Goal: Task Accomplishment & Management: Complete application form

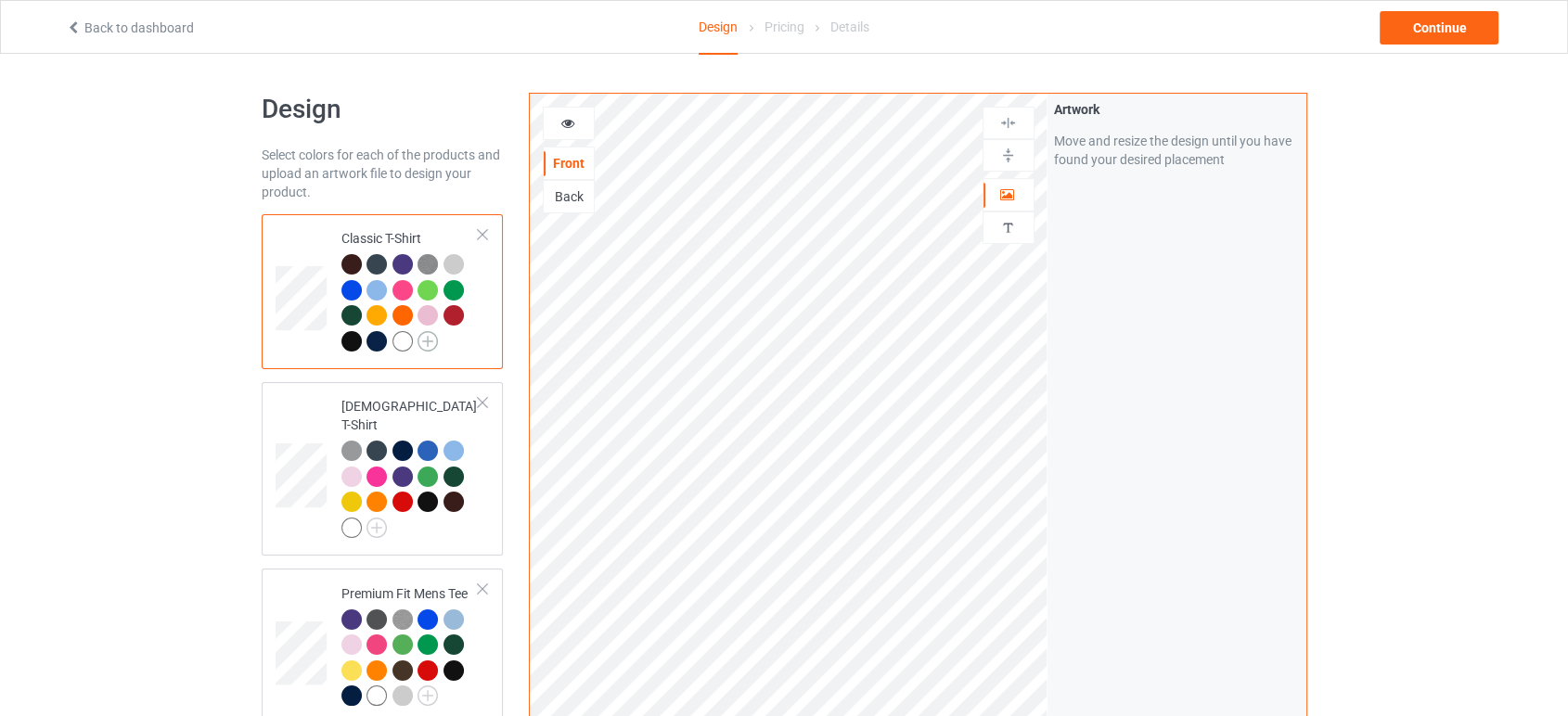
click at [433, 342] on img at bounding box center [428, 342] width 21 height 21
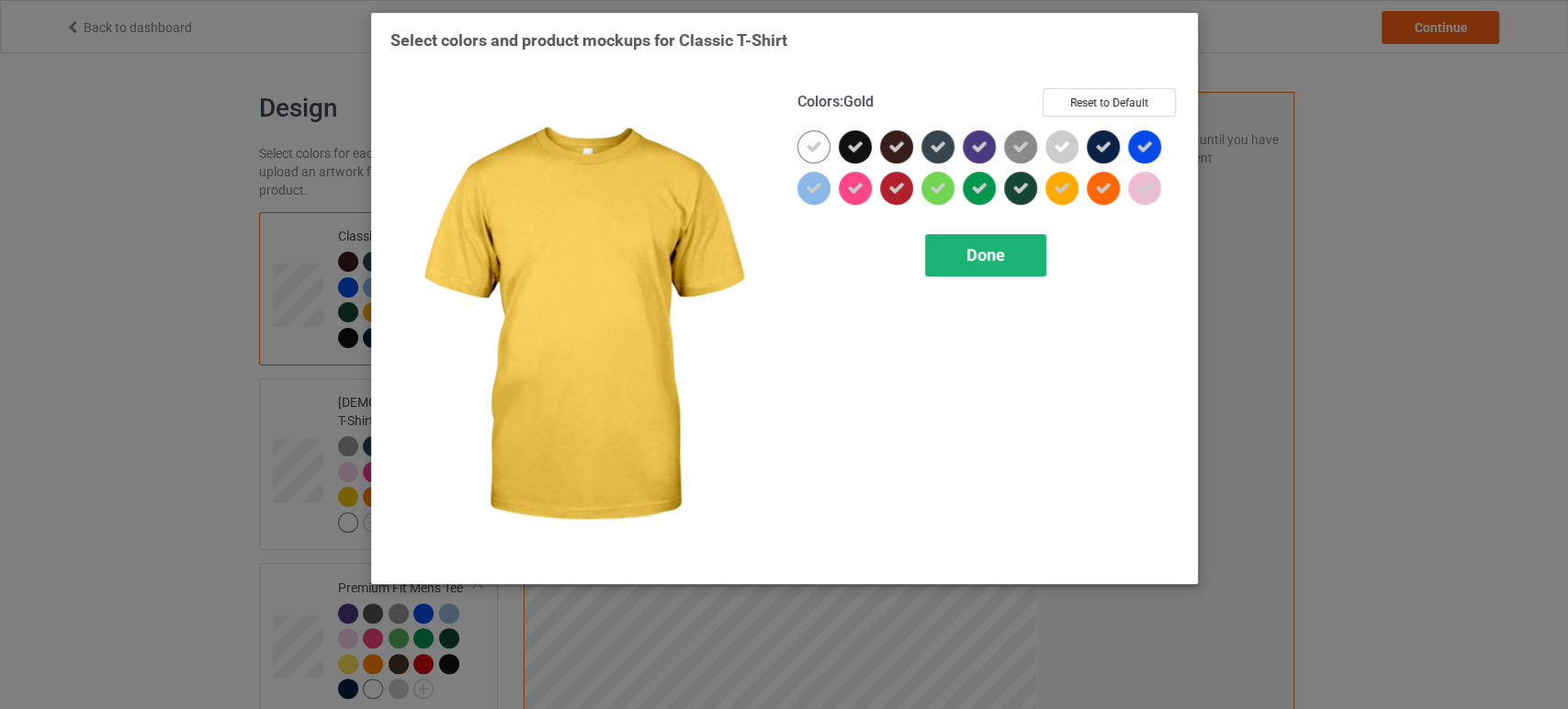
click at [1010, 249] on div "Done" at bounding box center [986, 254] width 121 height 42
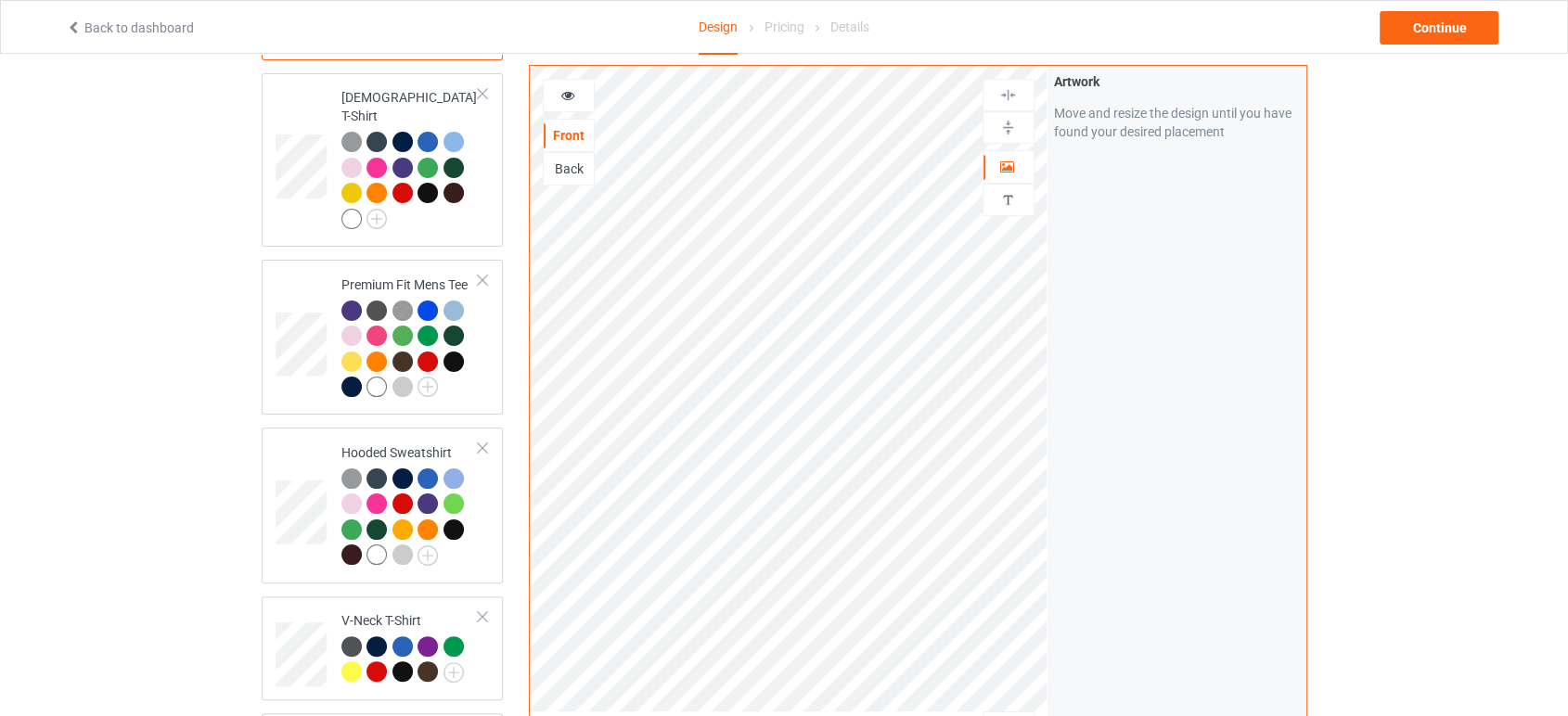
scroll to position [618, 0]
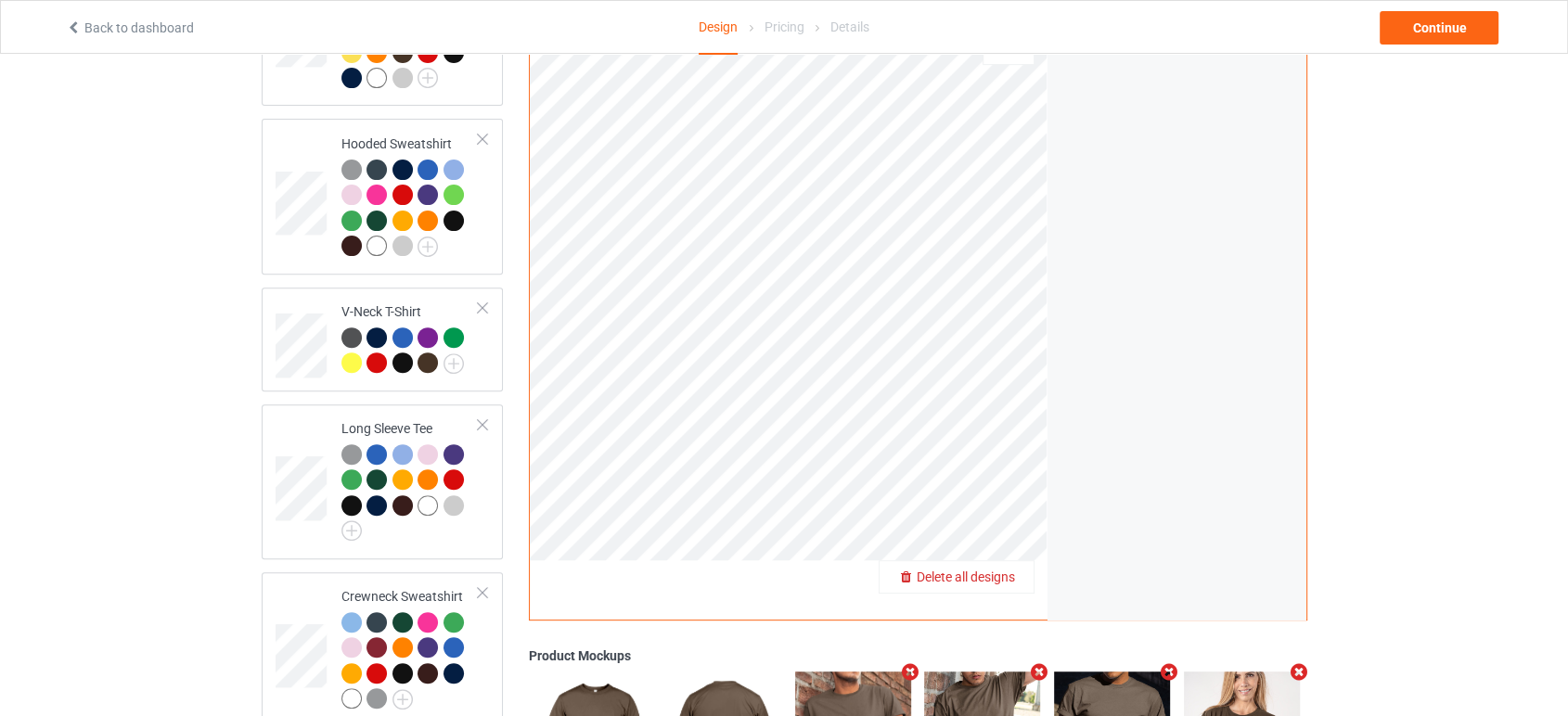
click at [1002, 569] on span "Delete all designs" at bounding box center [966, 577] width 98 height 15
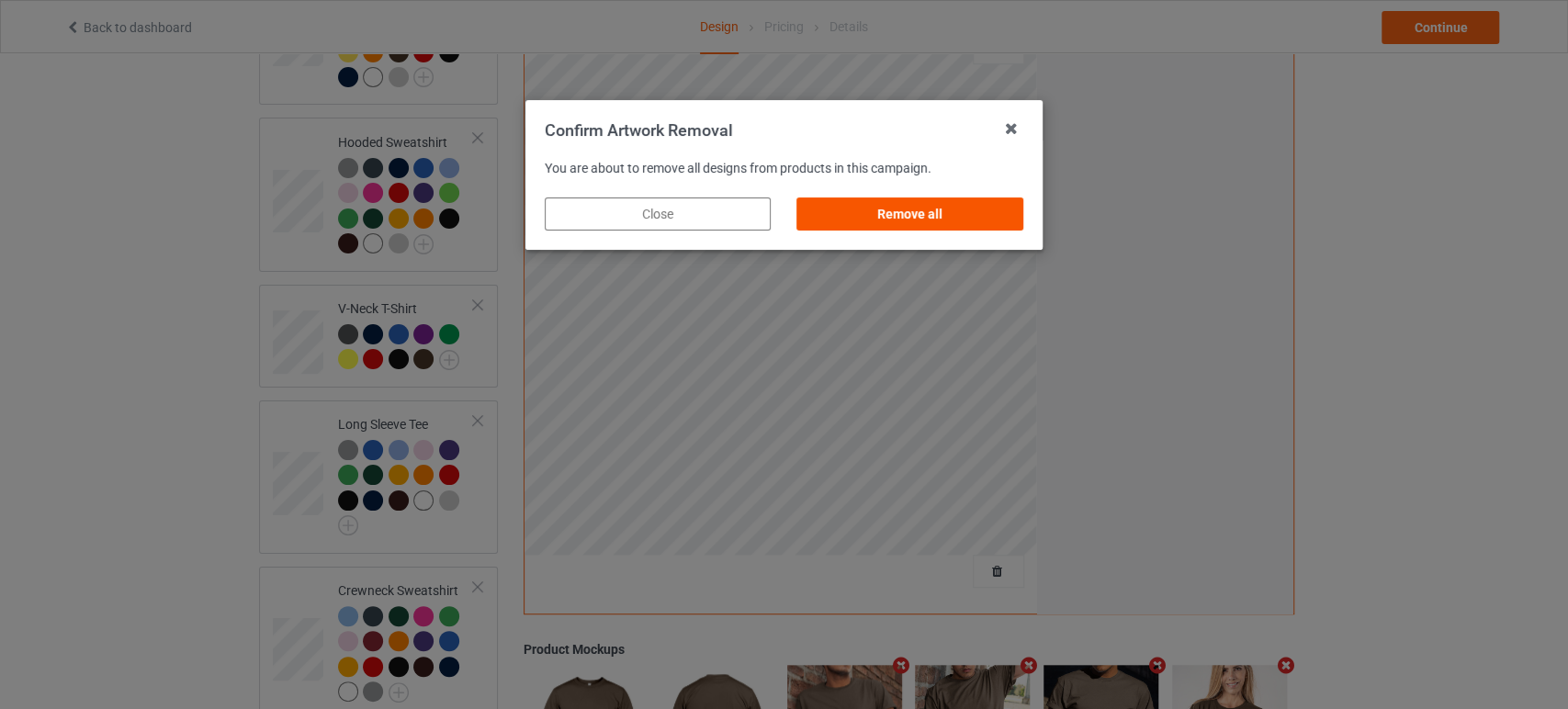
click at [956, 227] on div "Remove all" at bounding box center [910, 213] width 225 height 33
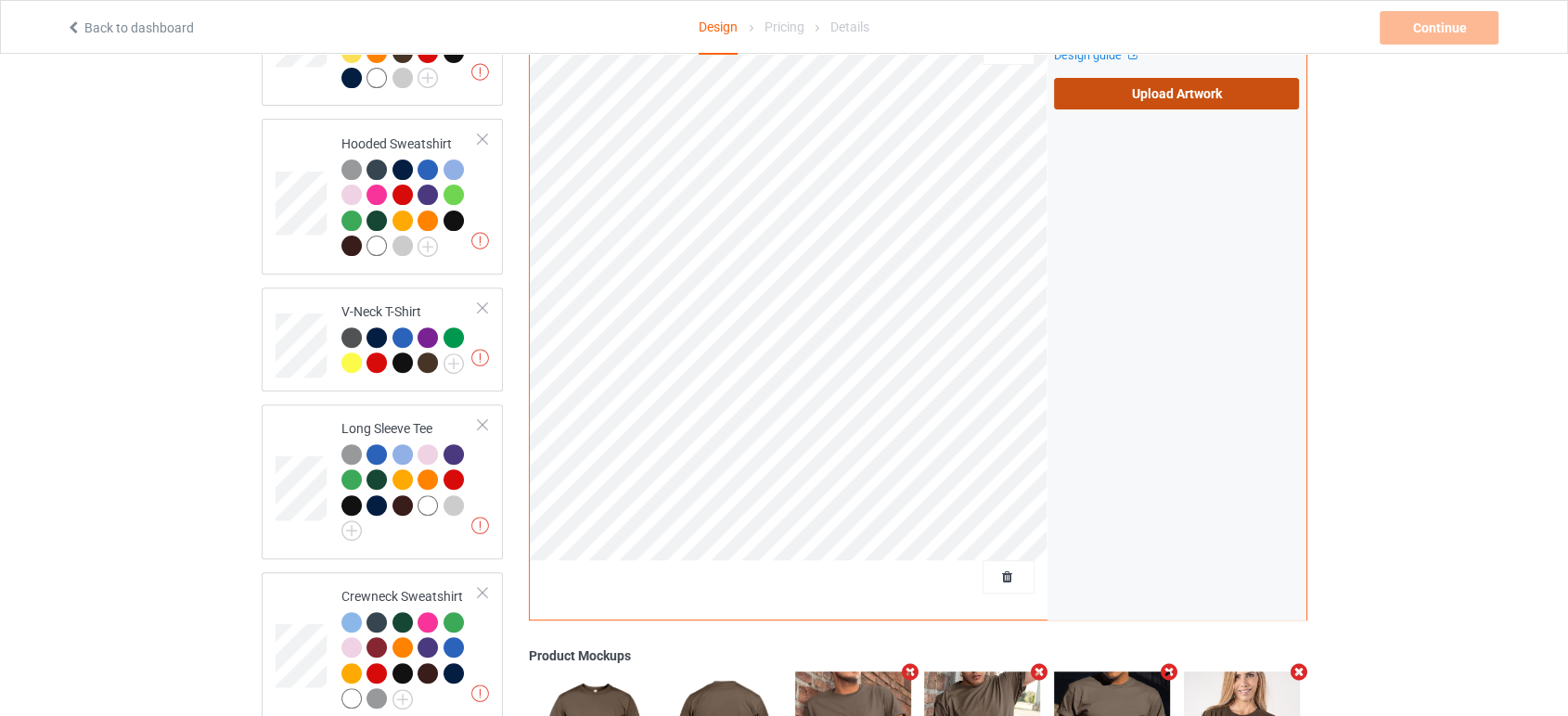
click at [1098, 87] on label "Upload Artwork" at bounding box center [1176, 94] width 246 height 32
click at [0, 0] on input "Upload Artwork" at bounding box center [0, 0] width 0 height 0
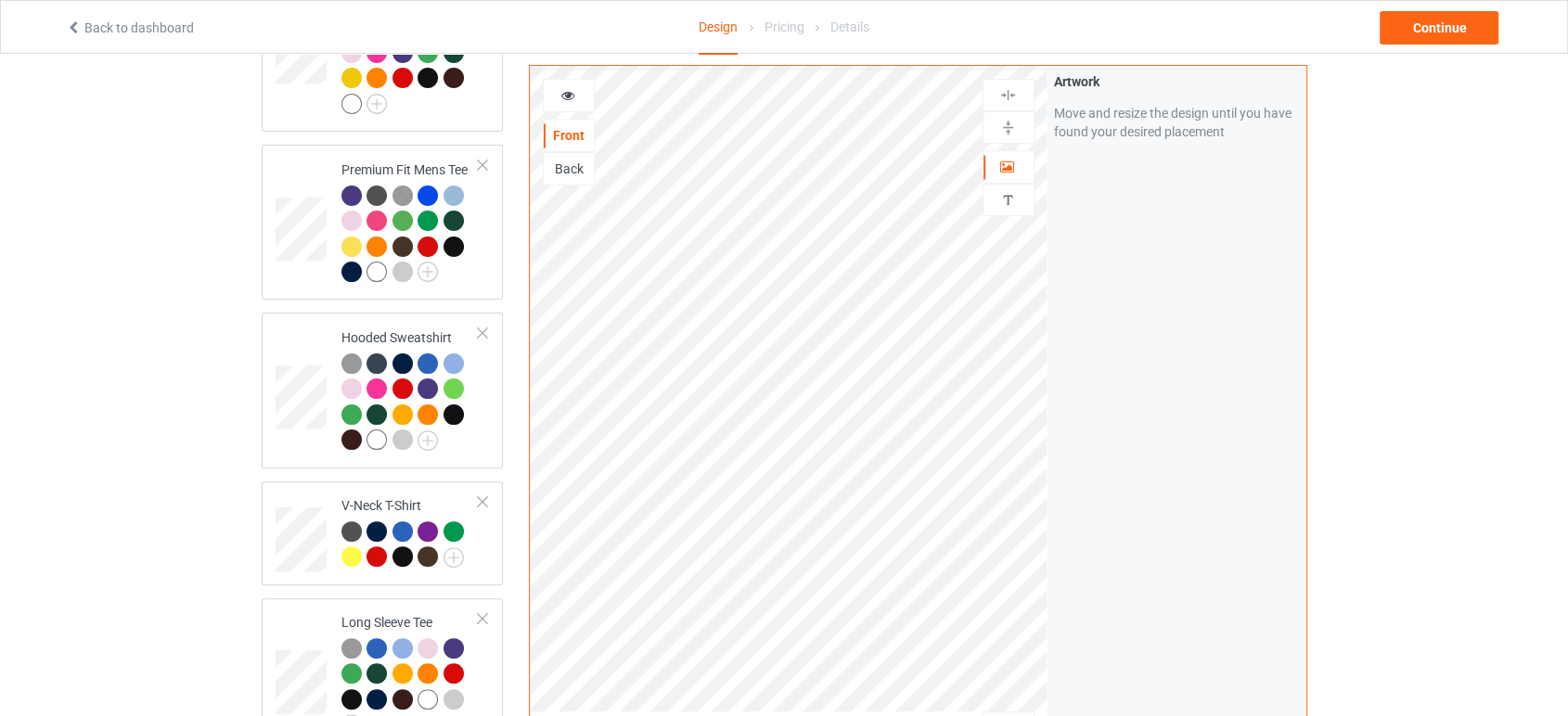
scroll to position [412, 0]
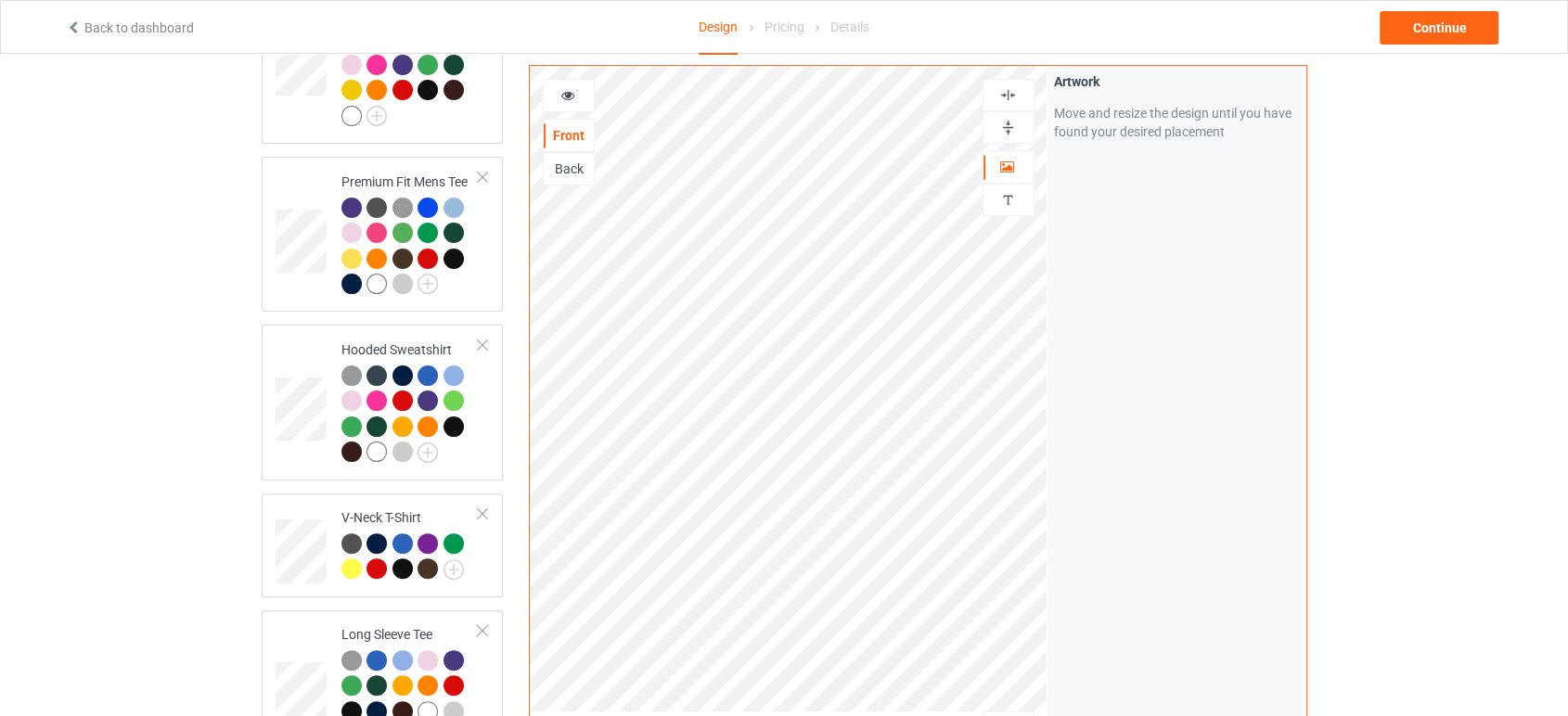
click at [996, 132] on div at bounding box center [1008, 127] width 50 height 18
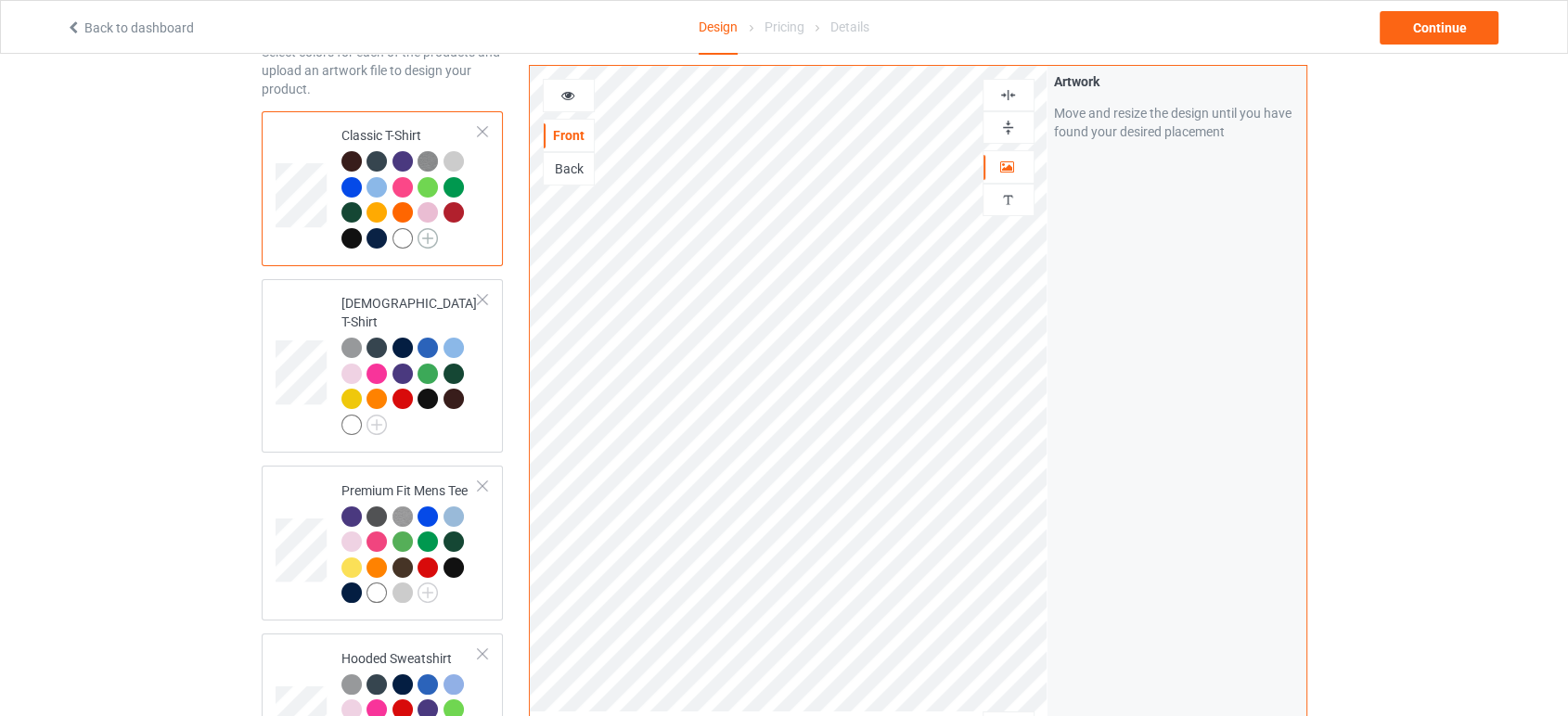
click at [427, 239] on img at bounding box center [428, 238] width 21 height 21
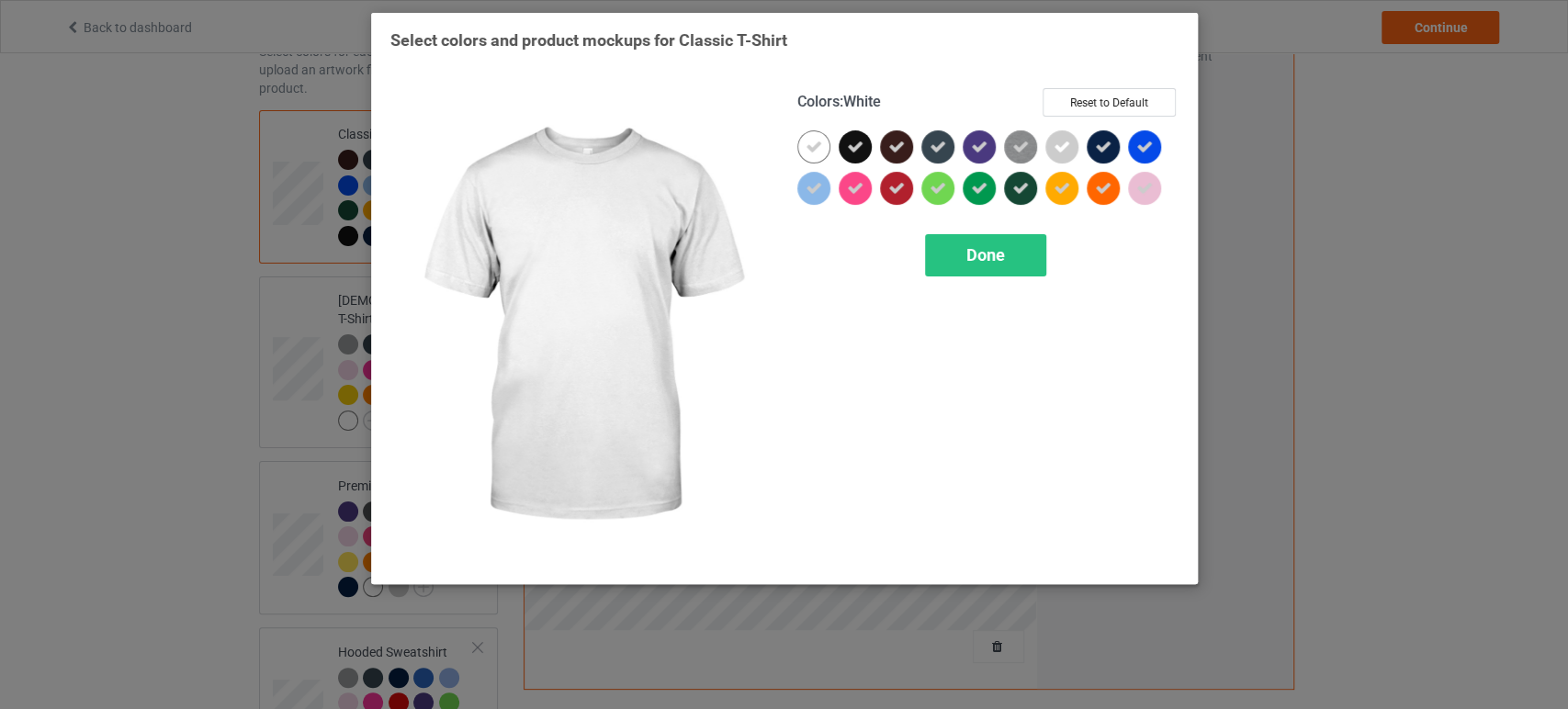
click at [818, 147] on icon at bounding box center [814, 147] width 17 height 17
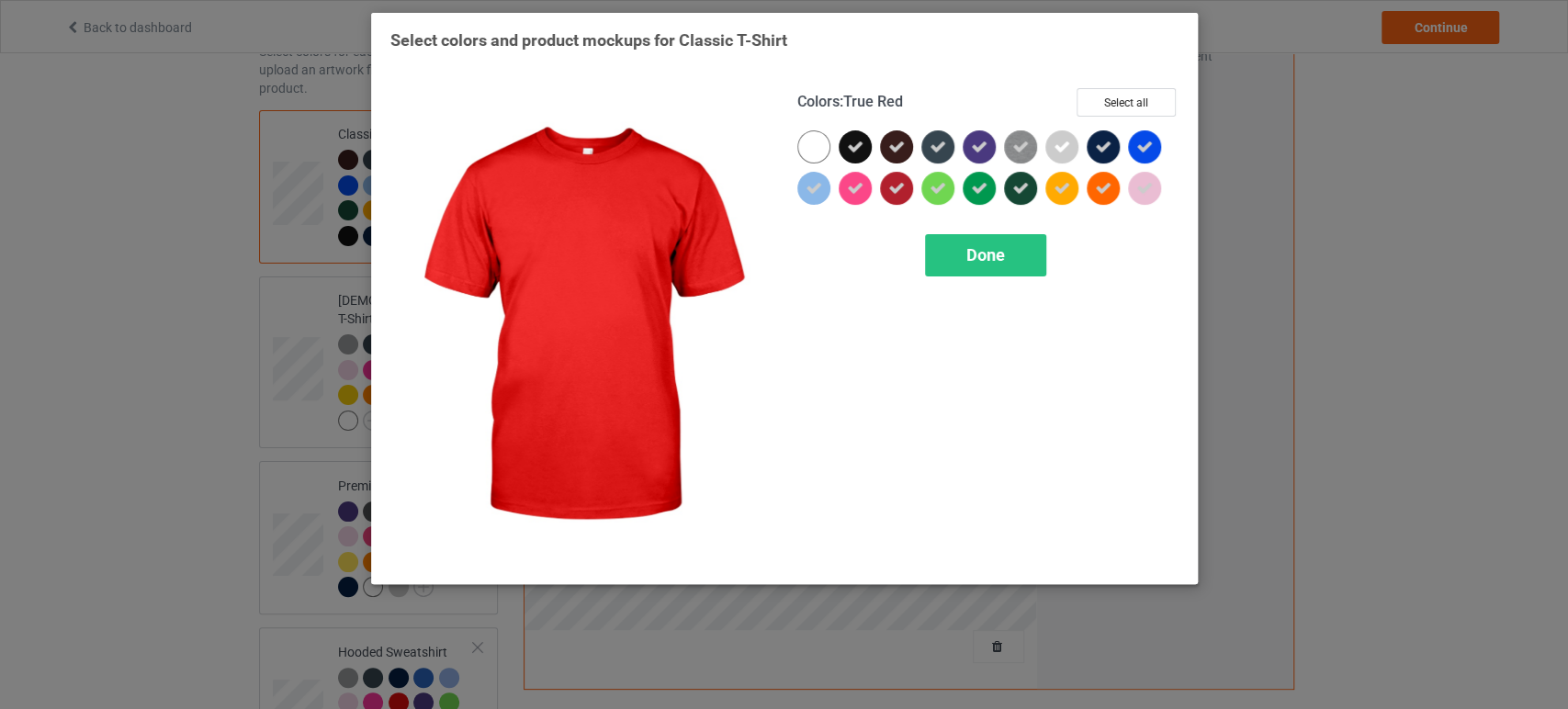
click at [903, 184] on icon at bounding box center [896, 188] width 17 height 17
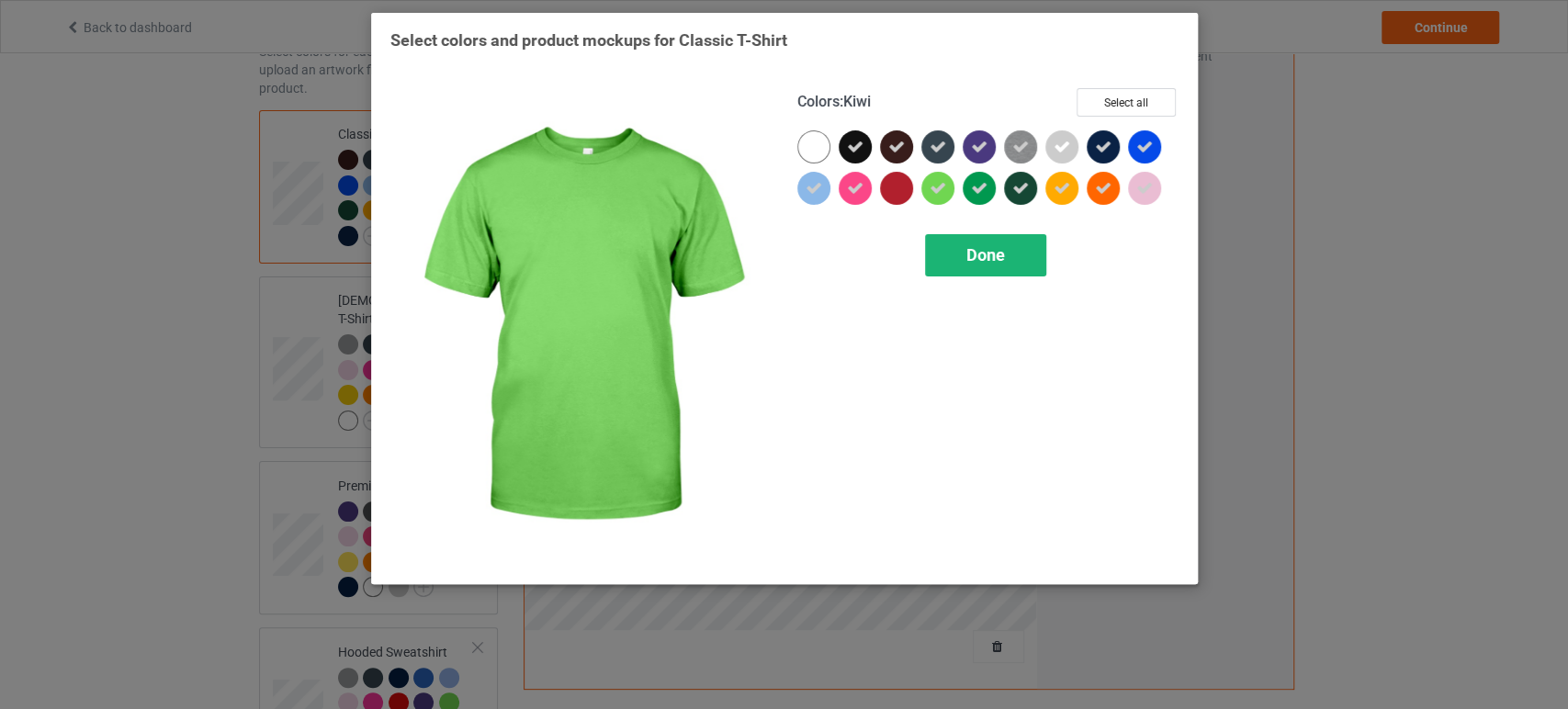
click at [968, 263] on span "Done" at bounding box center [985, 254] width 38 height 20
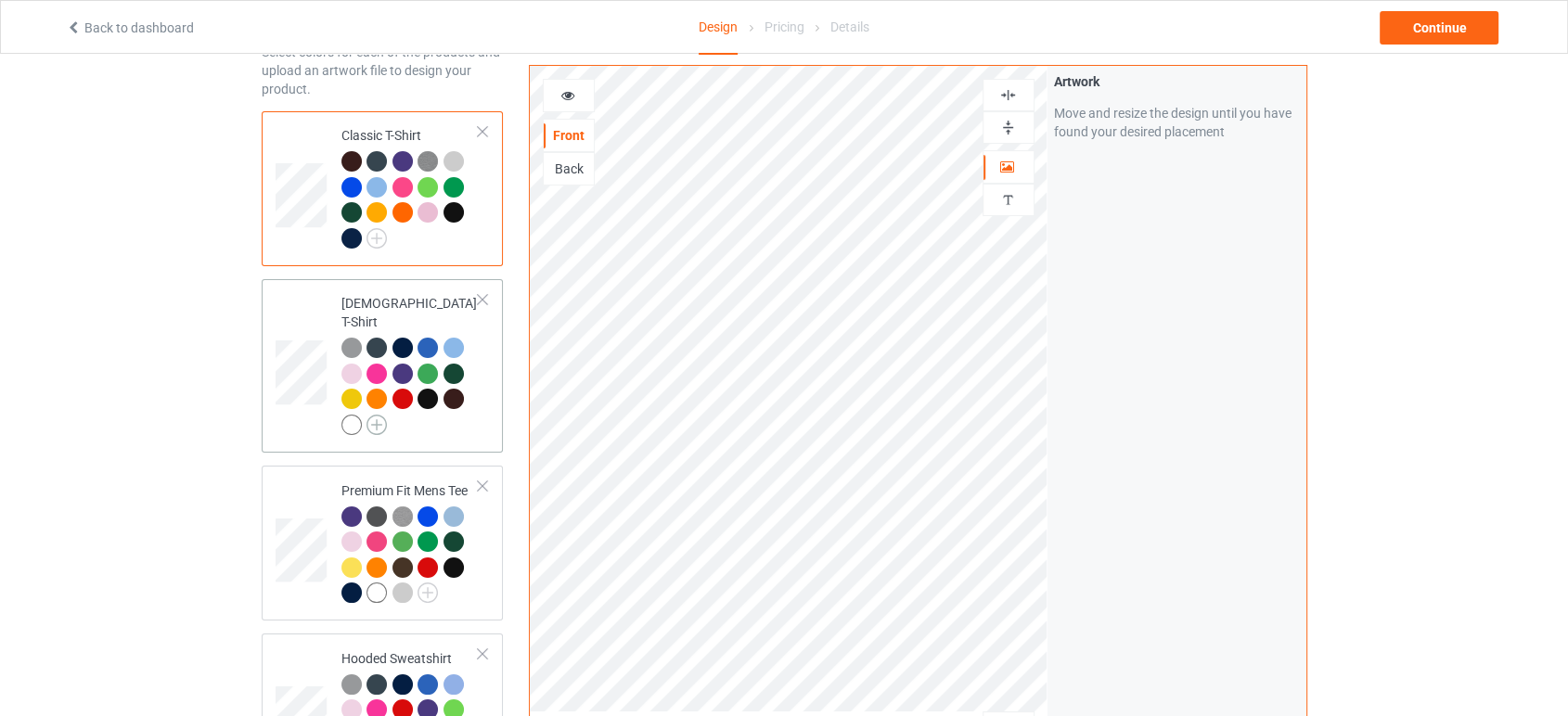
click at [378, 415] on img at bounding box center [376, 425] width 21 height 21
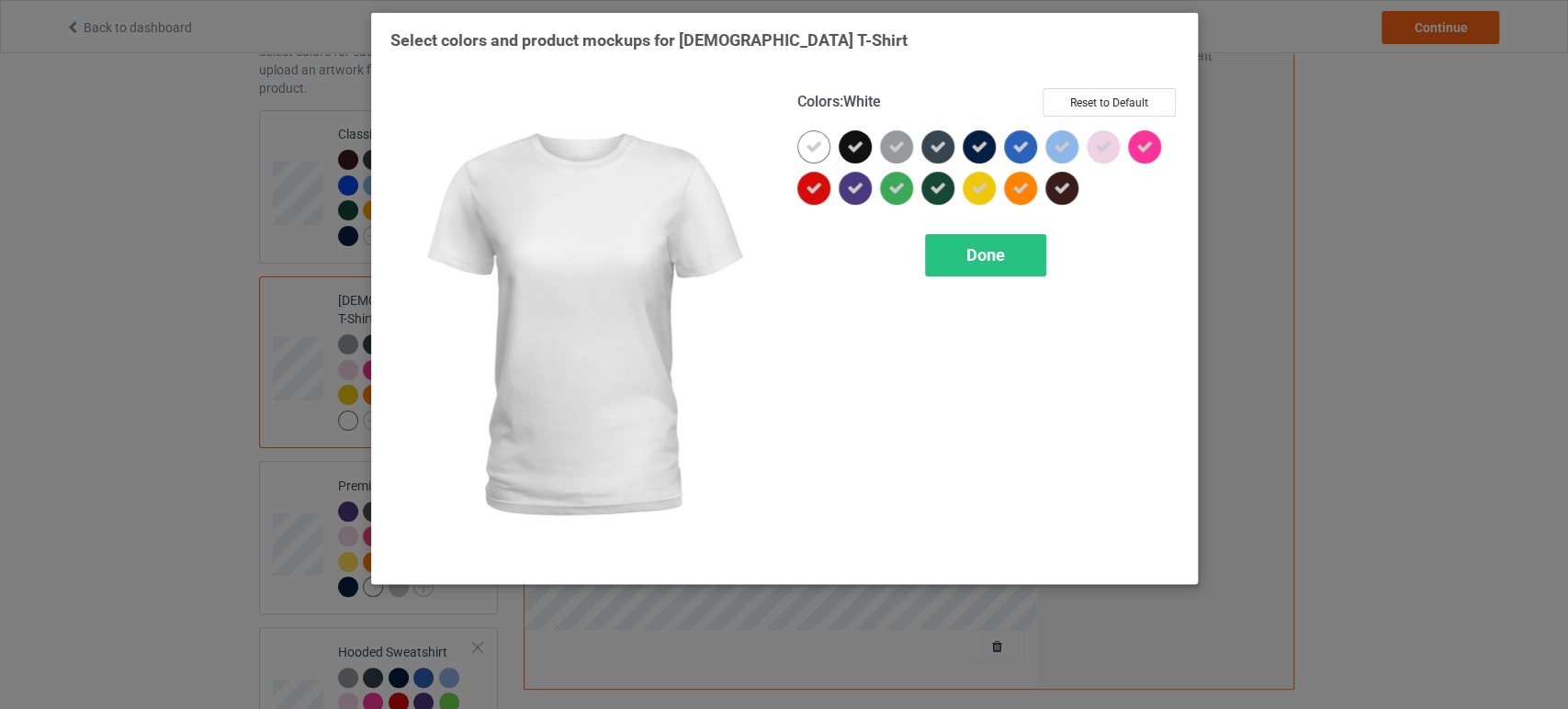
click at [817, 142] on icon at bounding box center [814, 147] width 17 height 17
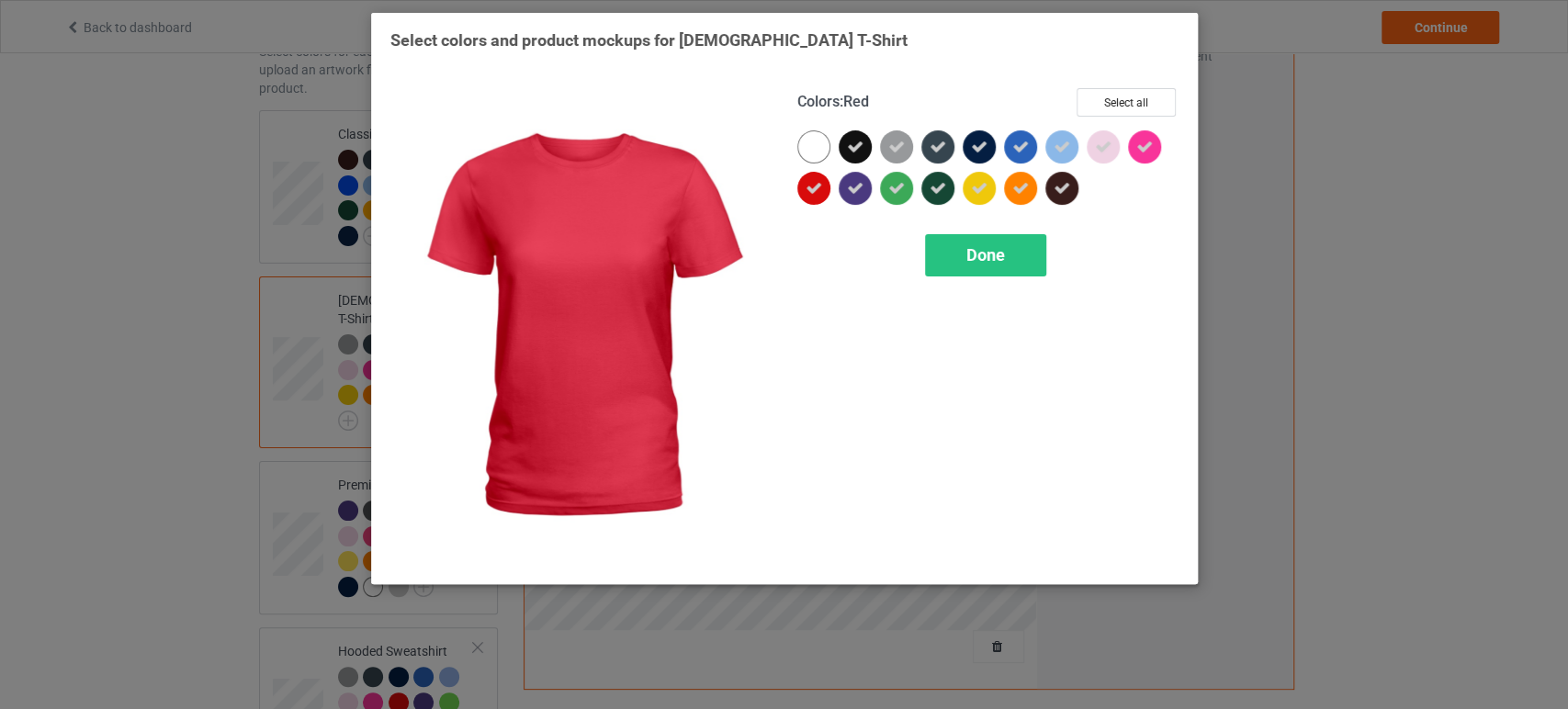
click at [812, 195] on icon at bounding box center [814, 188] width 17 height 17
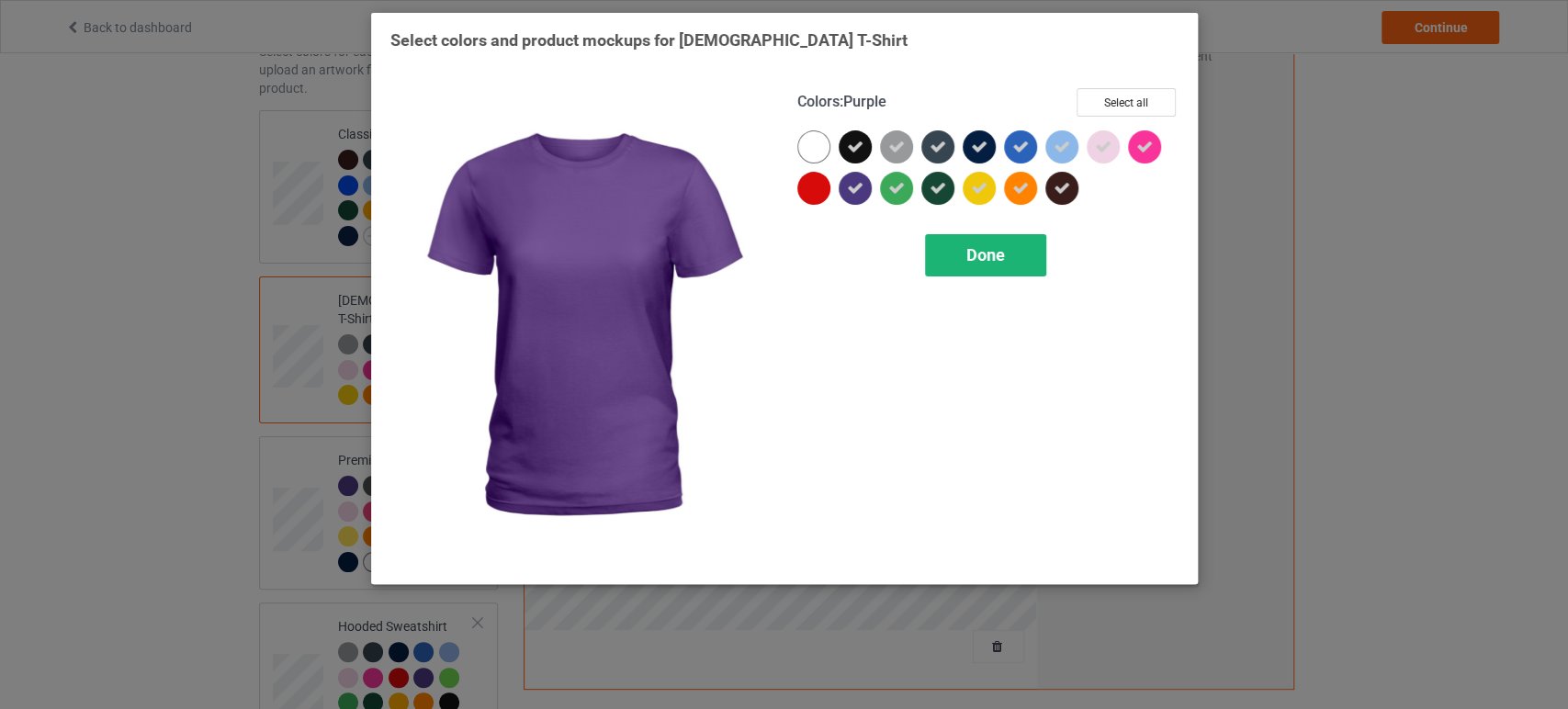
click at [953, 276] on div "Done" at bounding box center [986, 254] width 121 height 42
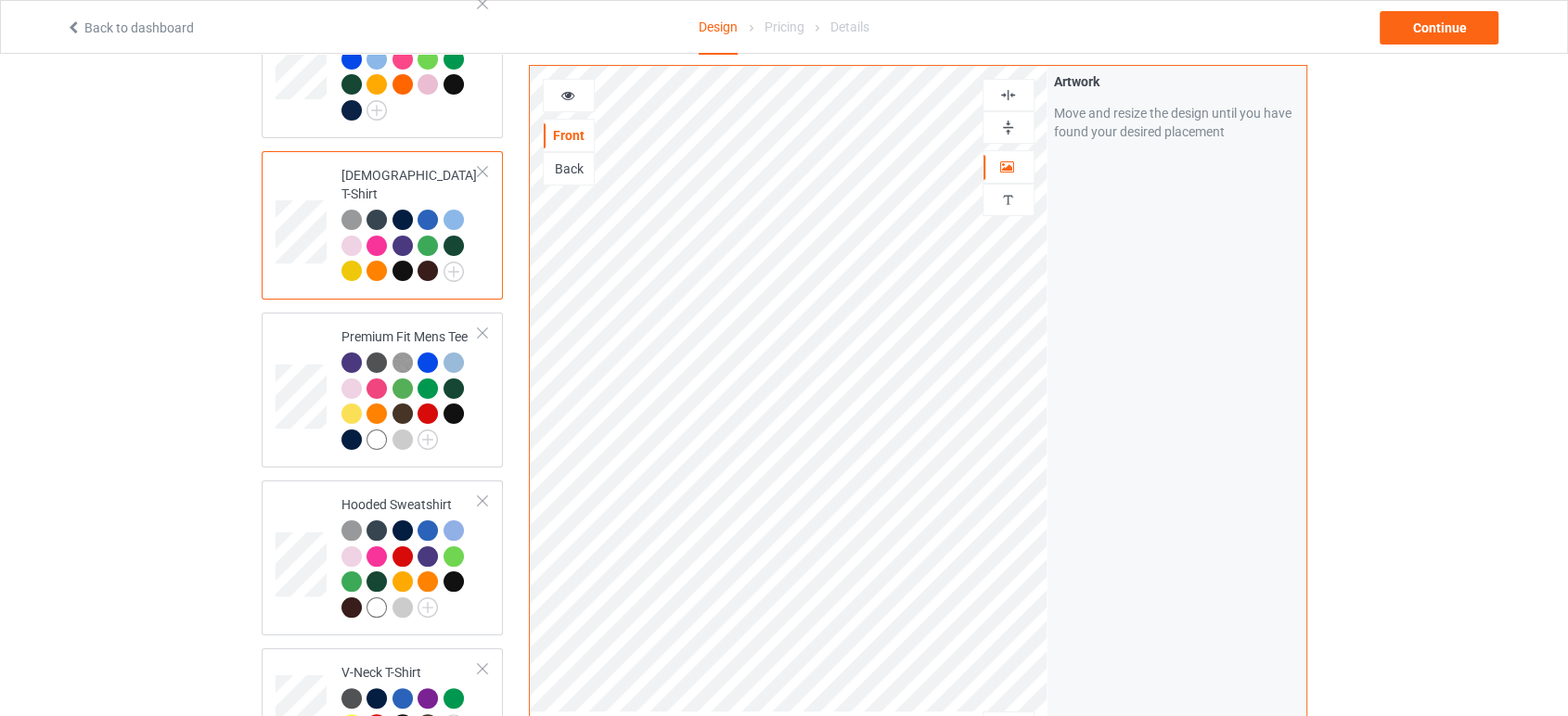
scroll to position [309, 0]
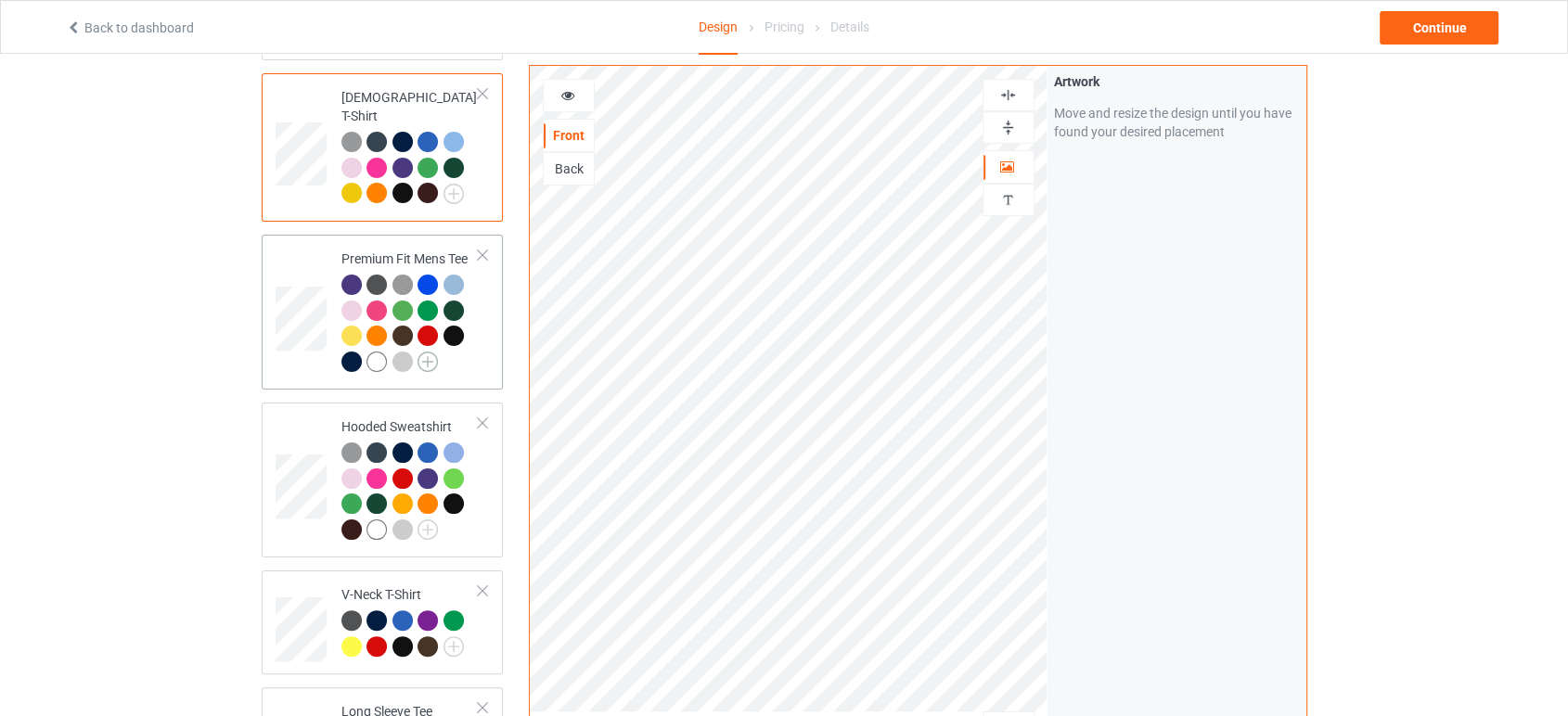
click at [431, 352] on img at bounding box center [428, 362] width 21 height 21
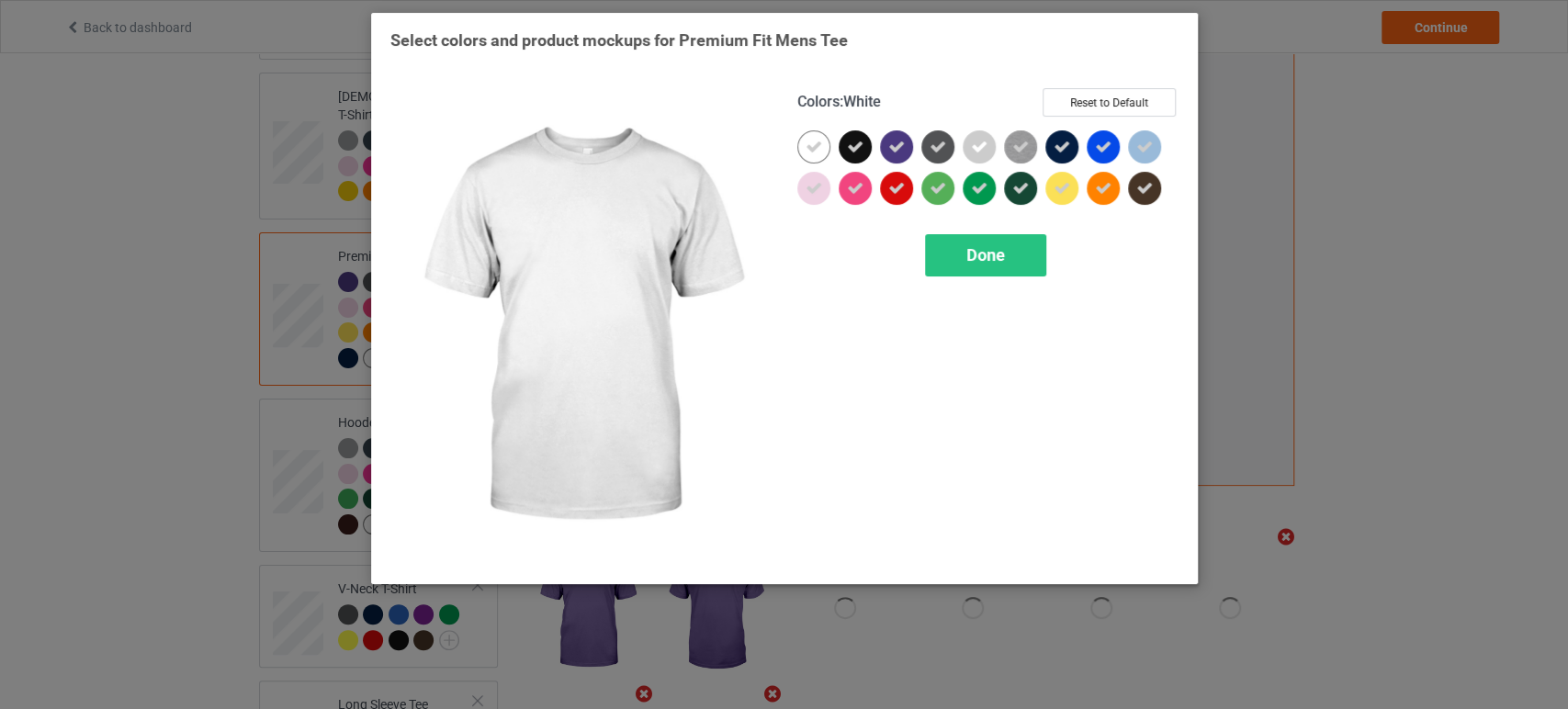
drag, startPoint x: 814, startPoint y: 149, endPoint x: 853, endPoint y: 172, distance: 45.3
click at [815, 150] on icon at bounding box center [814, 147] width 17 height 17
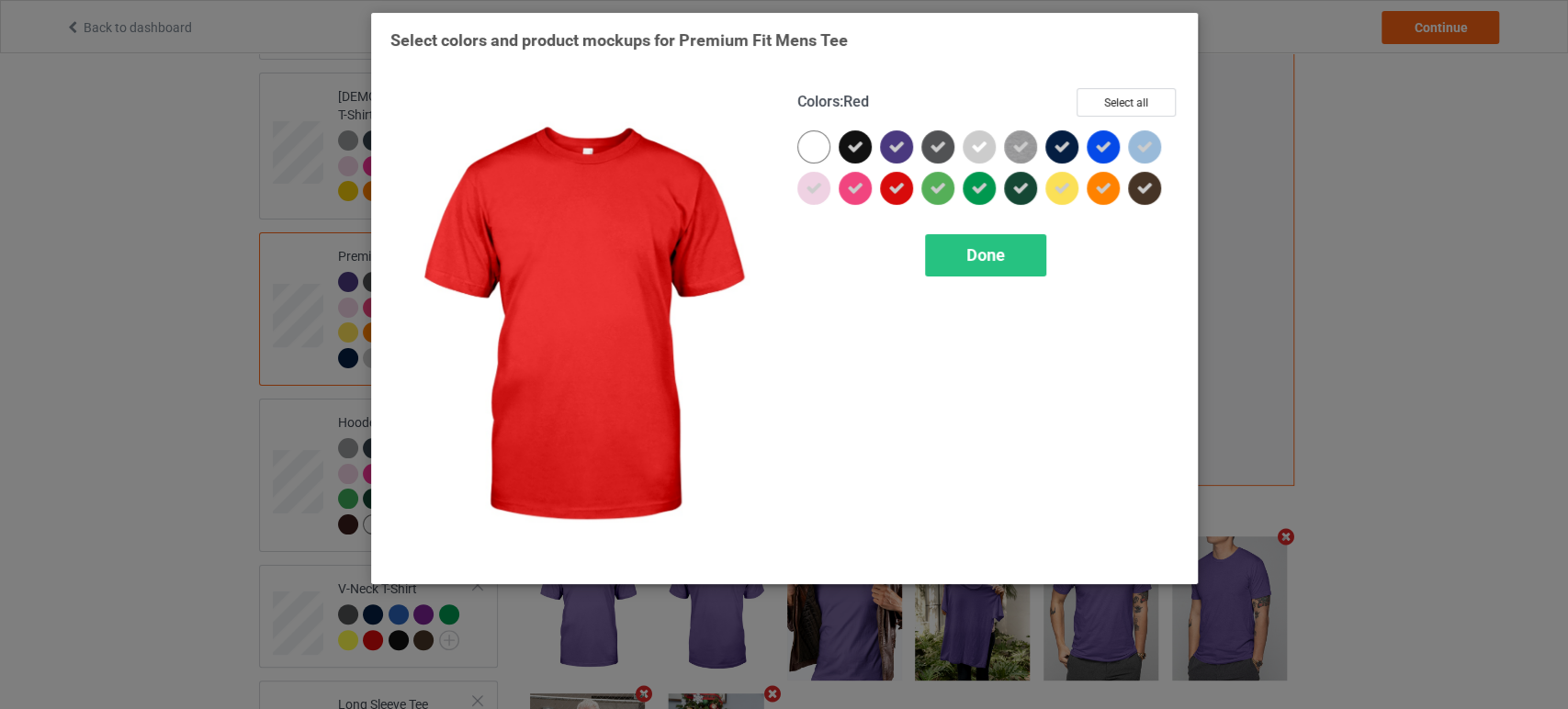
click at [896, 190] on icon at bounding box center [896, 188] width 17 height 17
click at [958, 261] on div "Done" at bounding box center [986, 254] width 121 height 42
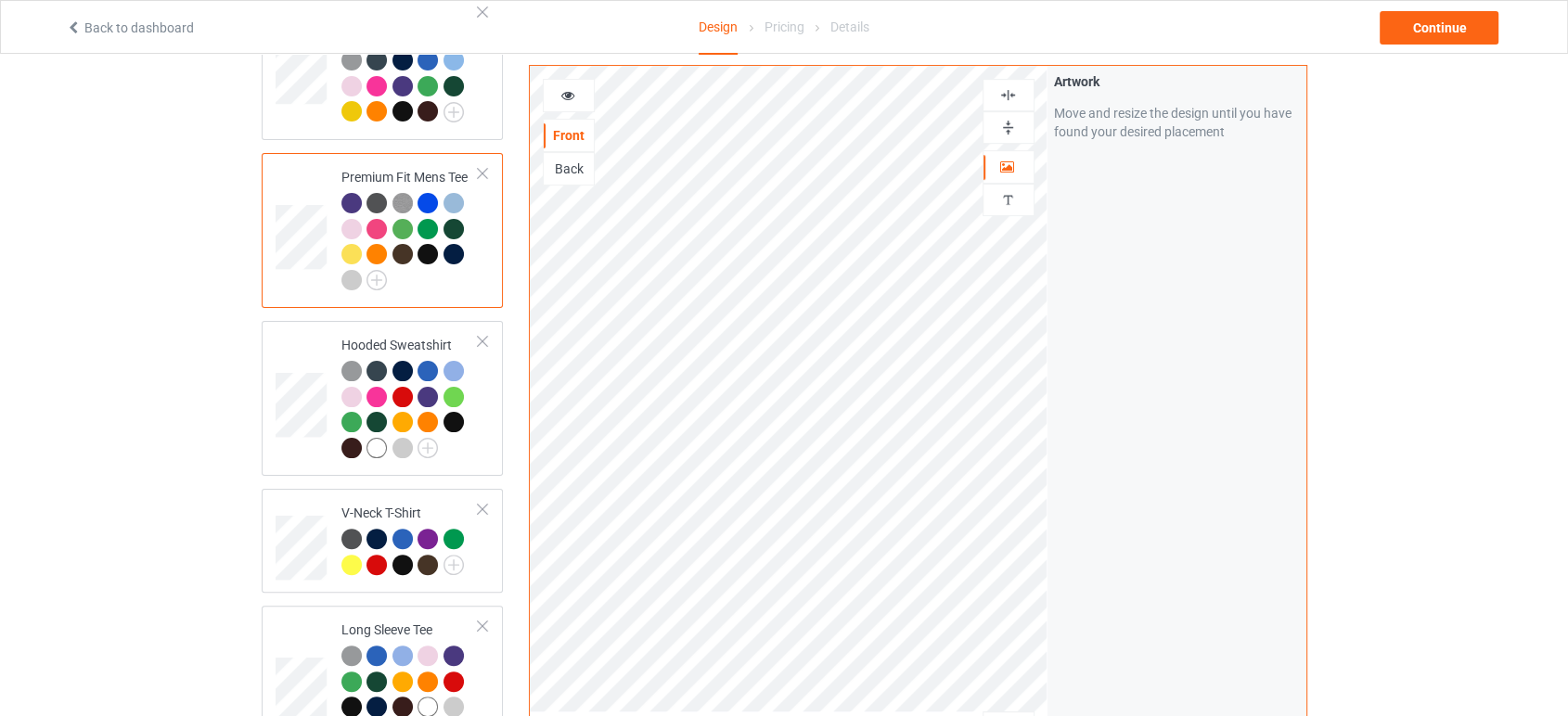
scroll to position [412, 0]
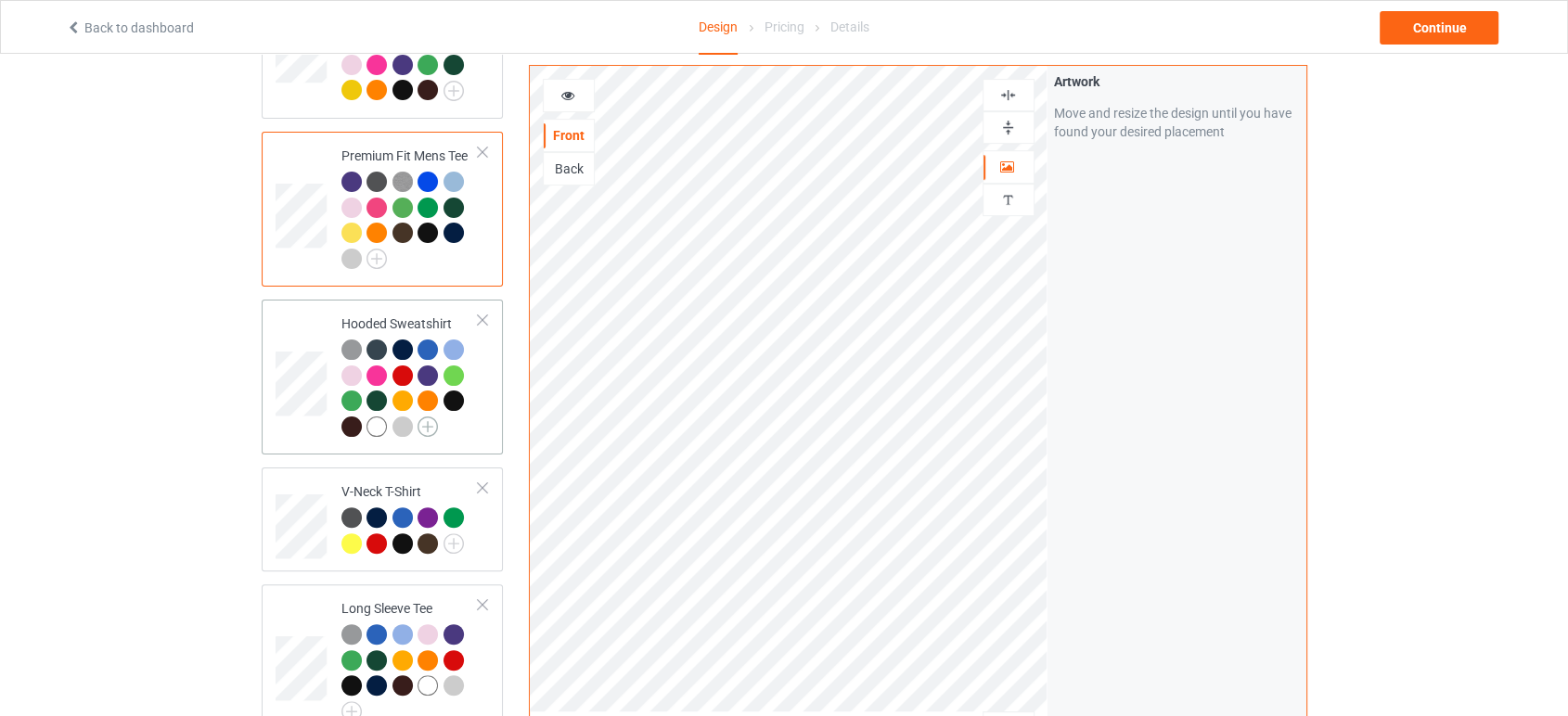
click at [433, 417] on img at bounding box center [428, 427] width 21 height 21
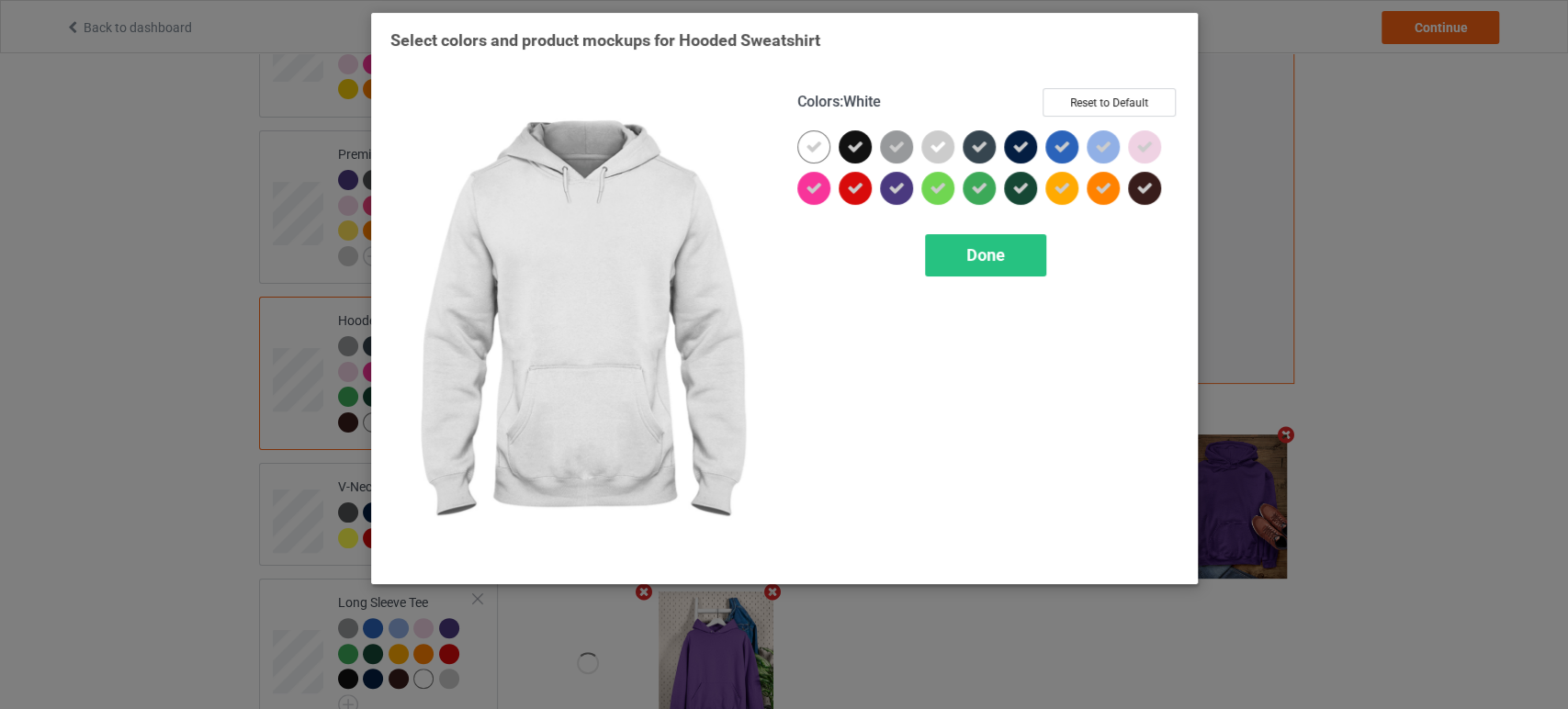
drag, startPoint x: 818, startPoint y: 153, endPoint x: 841, endPoint y: 190, distance: 43.6
click at [818, 155] on icon at bounding box center [814, 147] width 17 height 17
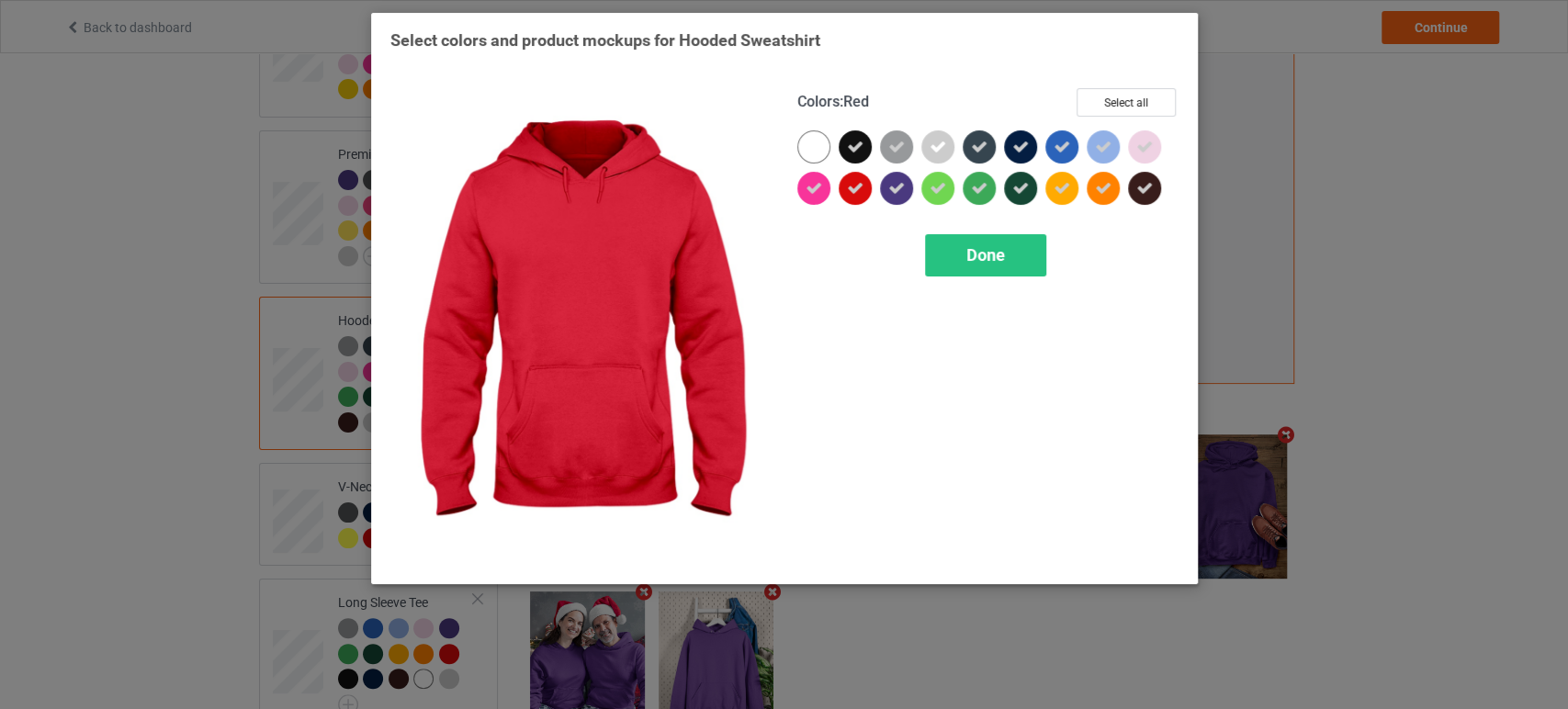
click at [844, 194] on div at bounding box center [854, 187] width 33 height 33
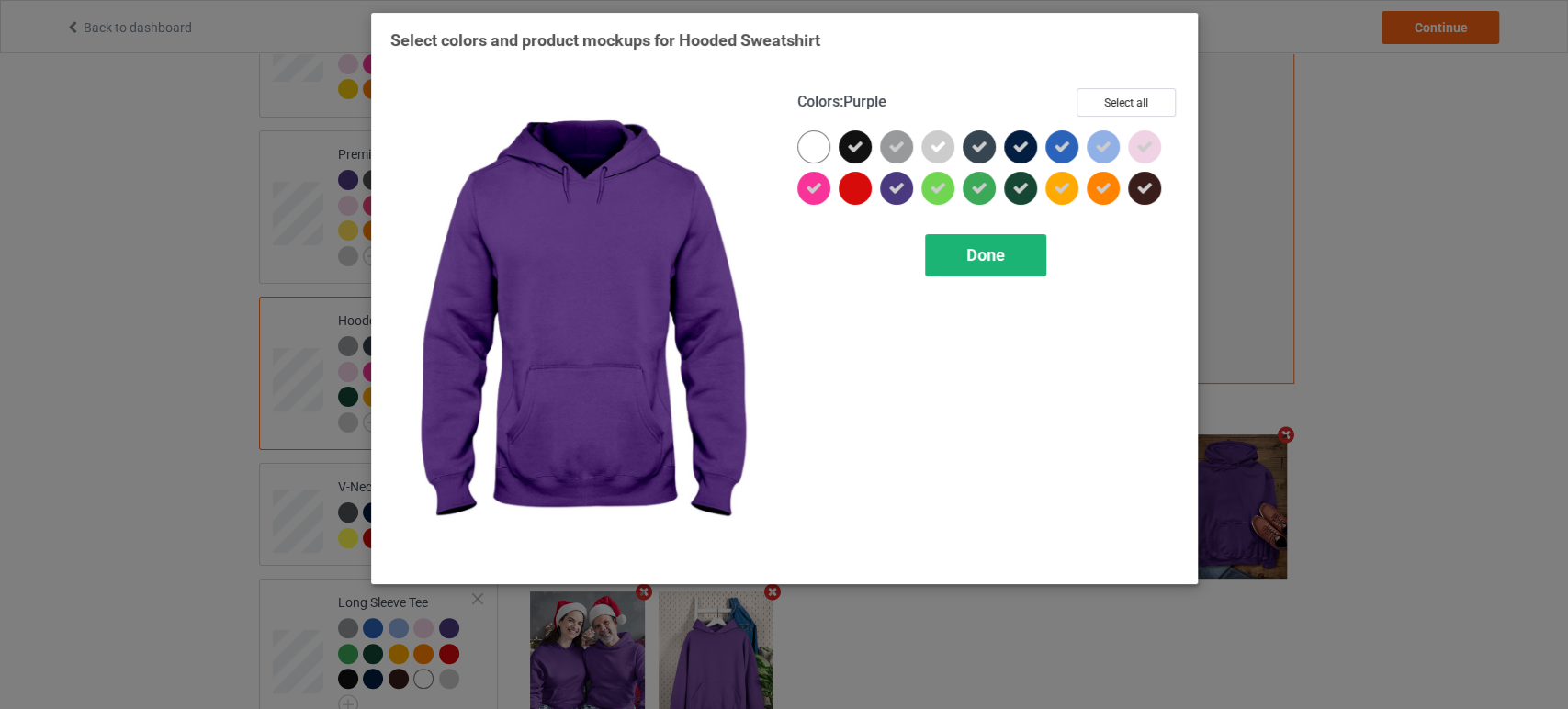
click at [956, 263] on div "Done" at bounding box center [986, 254] width 121 height 42
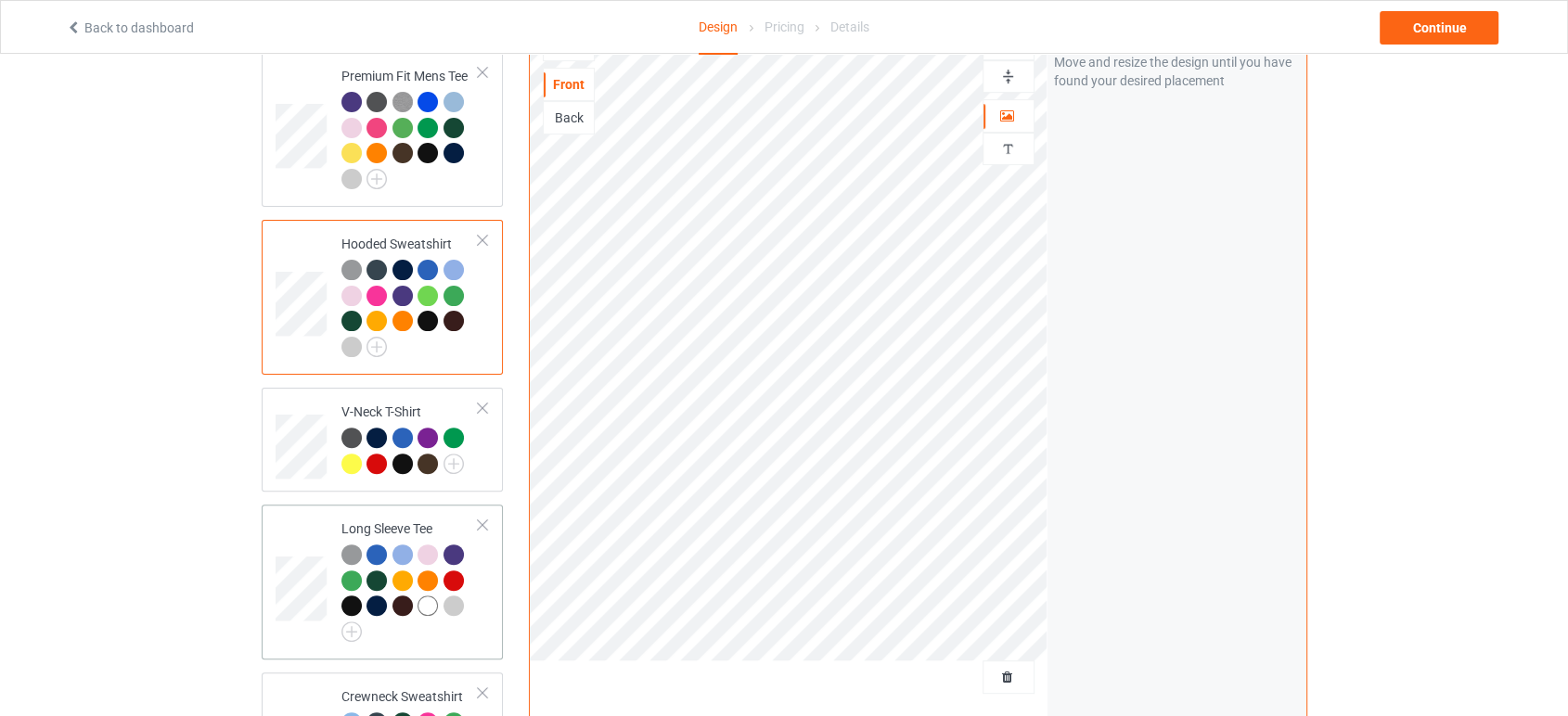
scroll to position [618, 0]
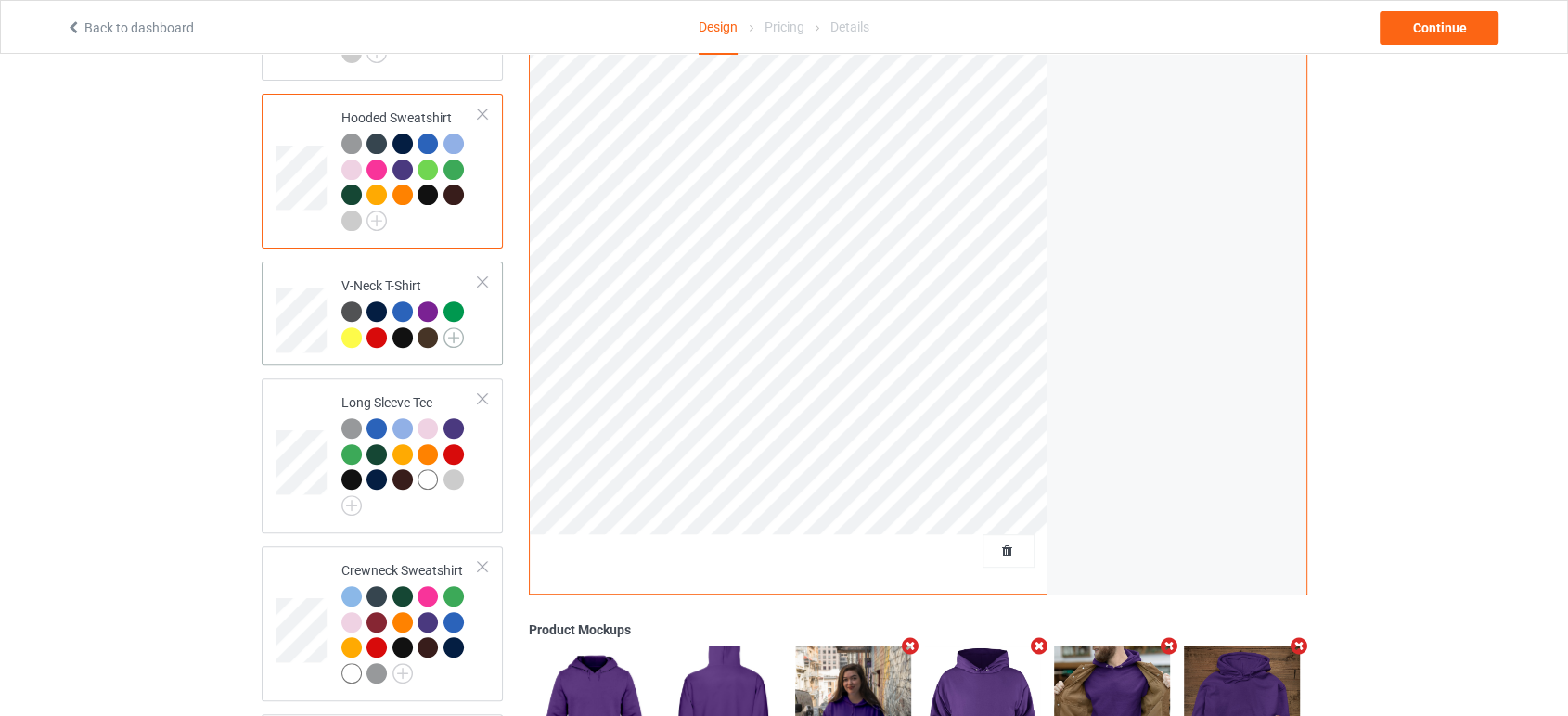
click at [457, 327] on img at bounding box center [454, 338] width 21 height 21
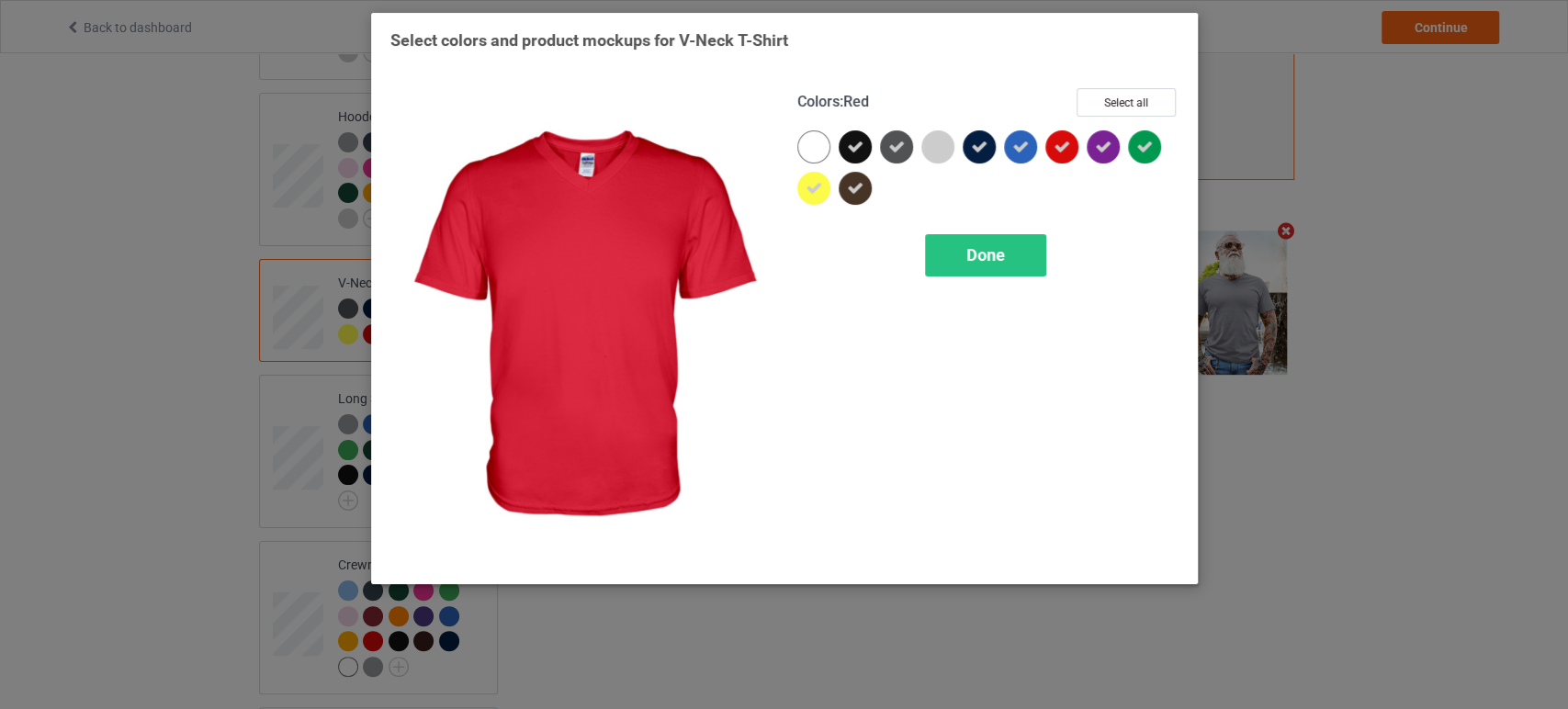
click at [1050, 155] on div at bounding box center [1061, 146] width 33 height 33
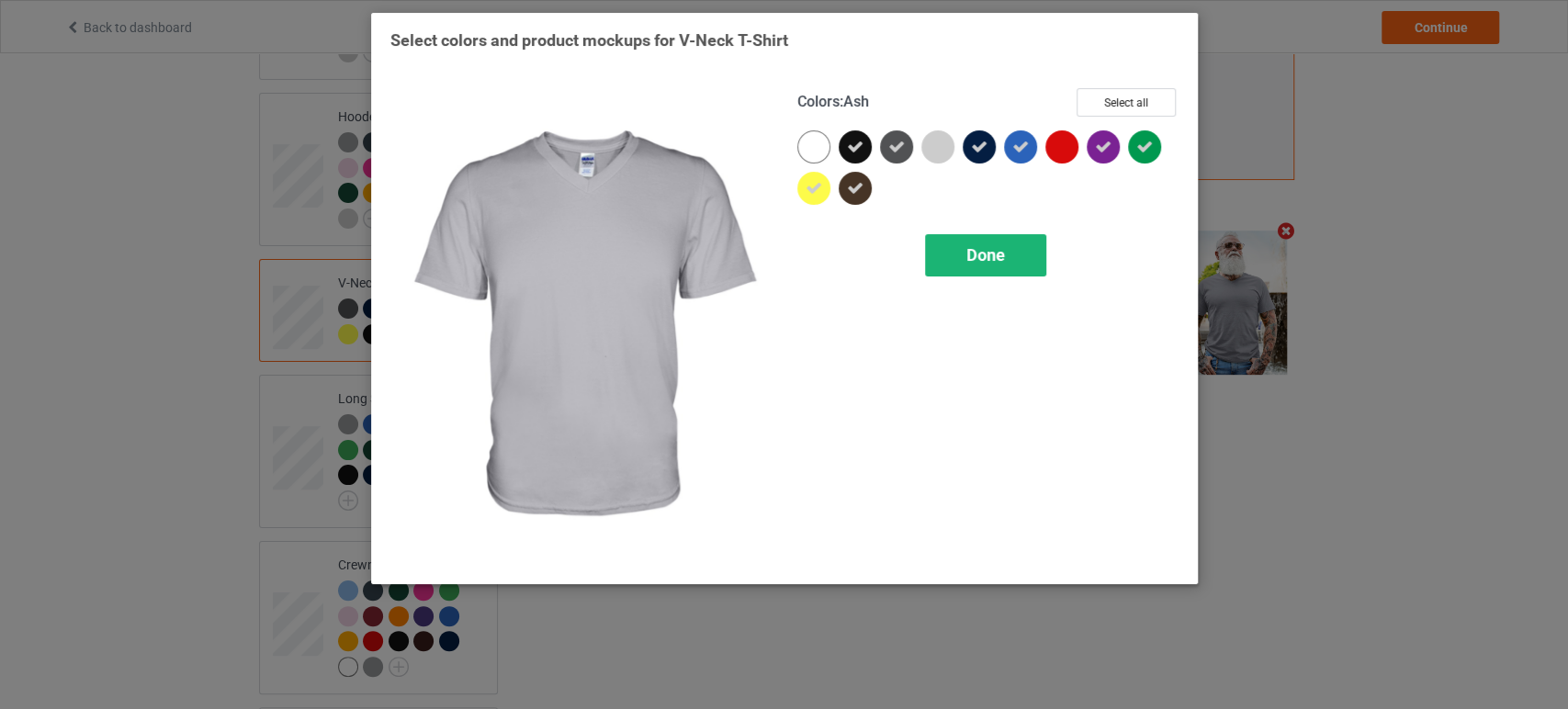
click at [943, 251] on div "Done" at bounding box center [986, 254] width 121 height 42
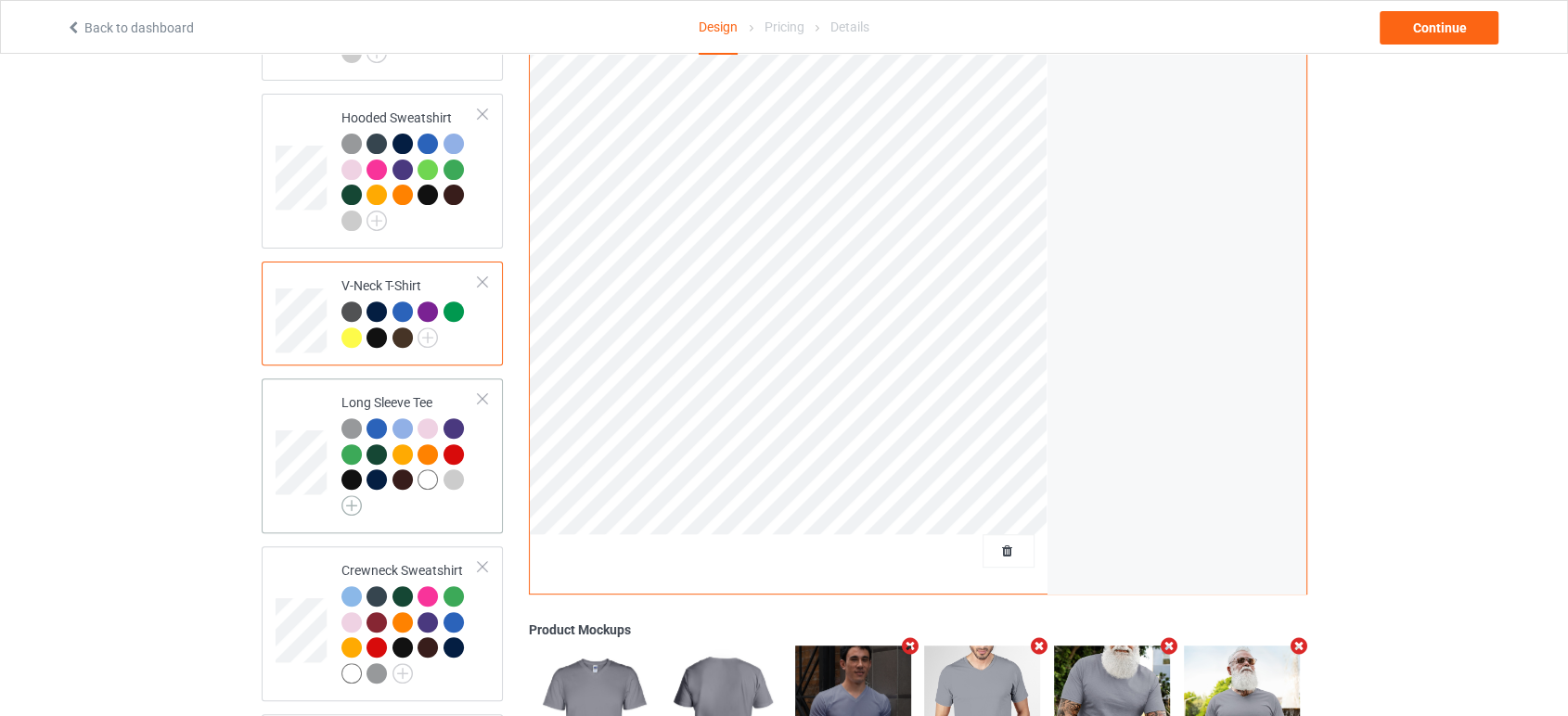
click at [353, 495] on img at bounding box center [352, 505] width 21 height 21
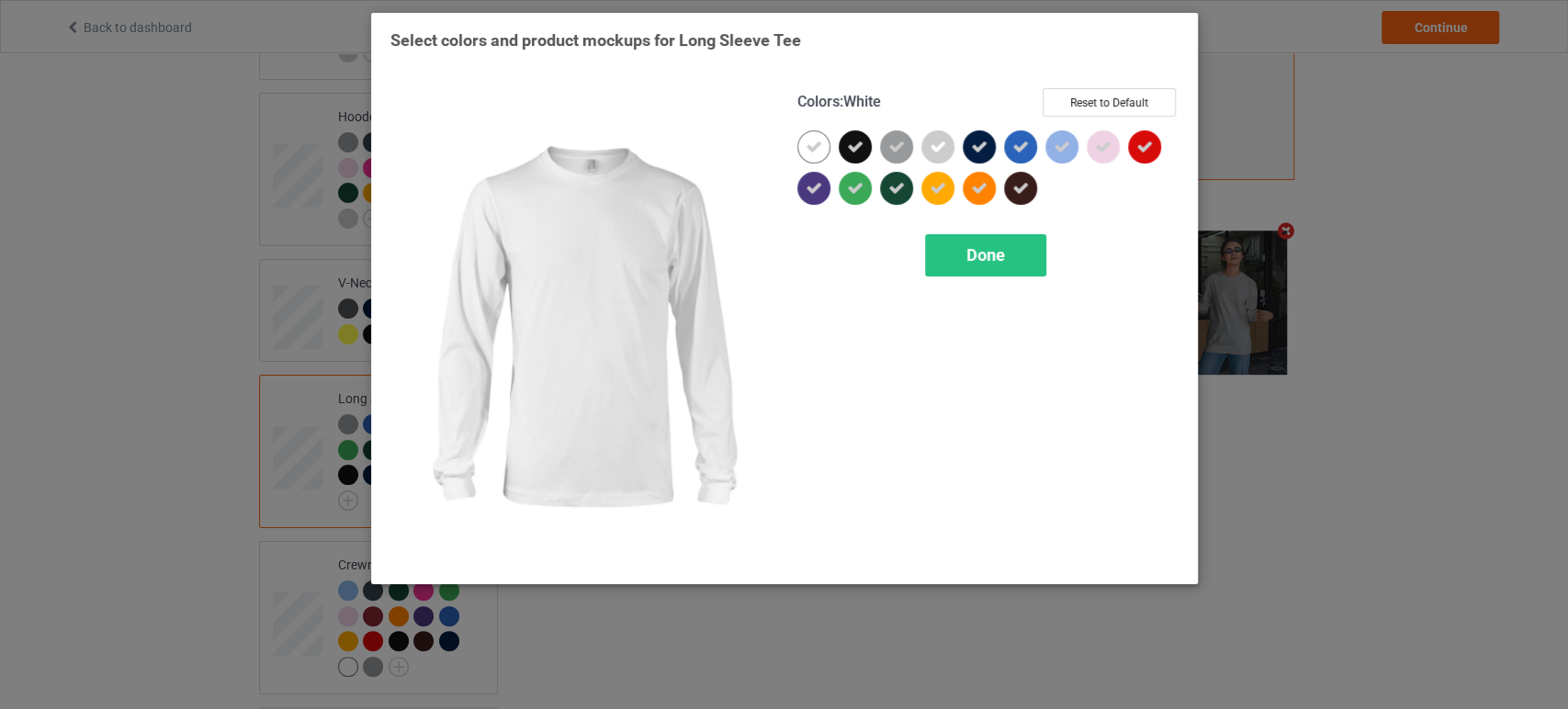
click at [826, 143] on div at bounding box center [813, 146] width 33 height 33
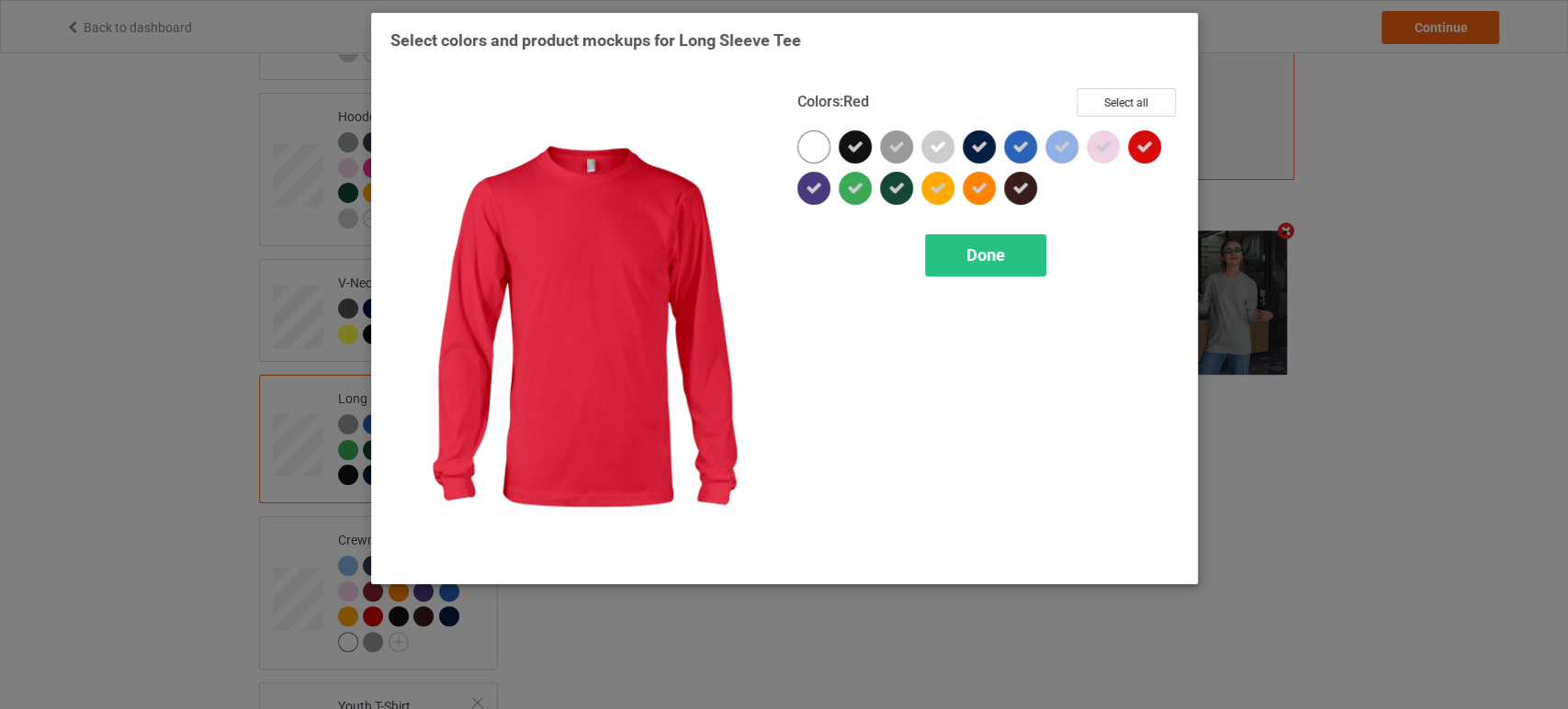
click at [1141, 146] on icon at bounding box center [1144, 147] width 17 height 17
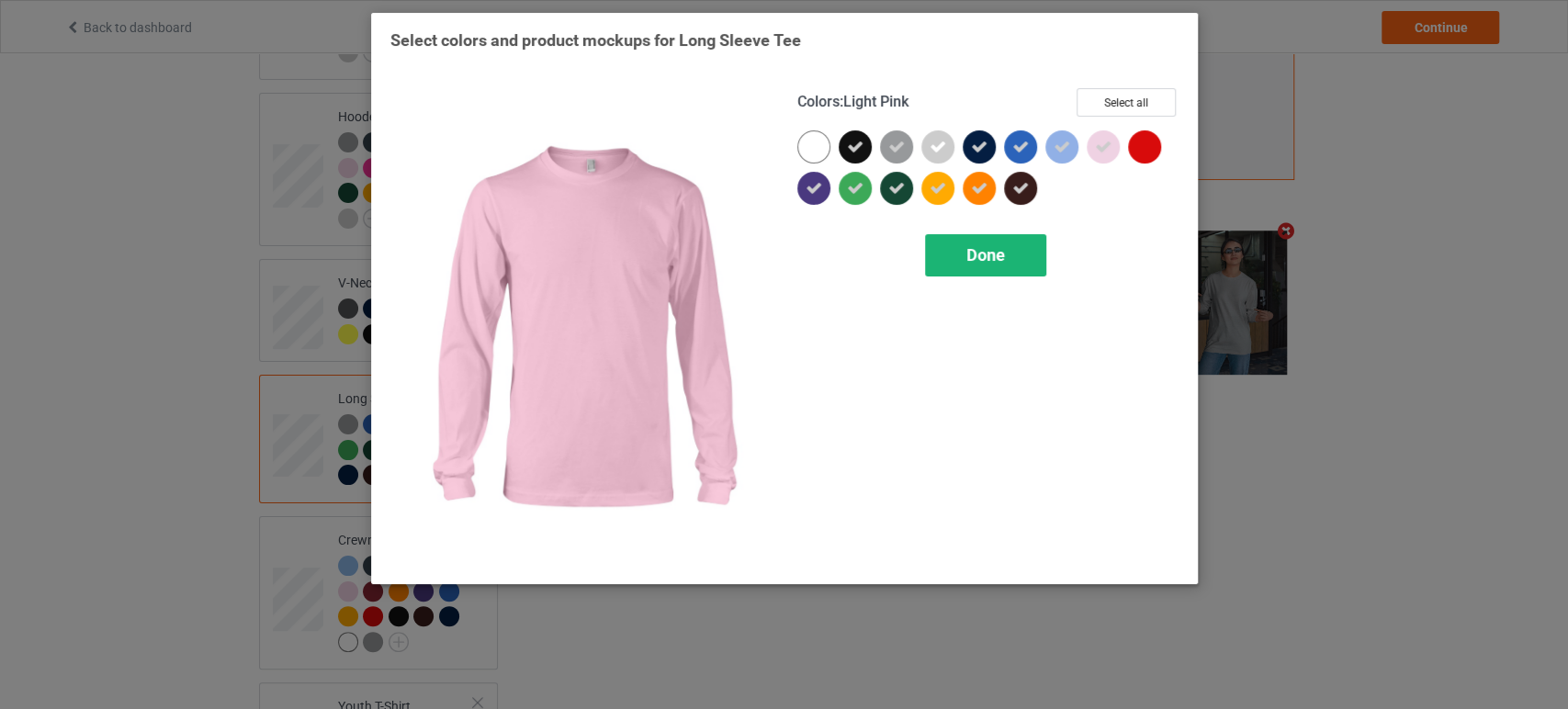
click at [1017, 248] on div "Done" at bounding box center [986, 254] width 121 height 42
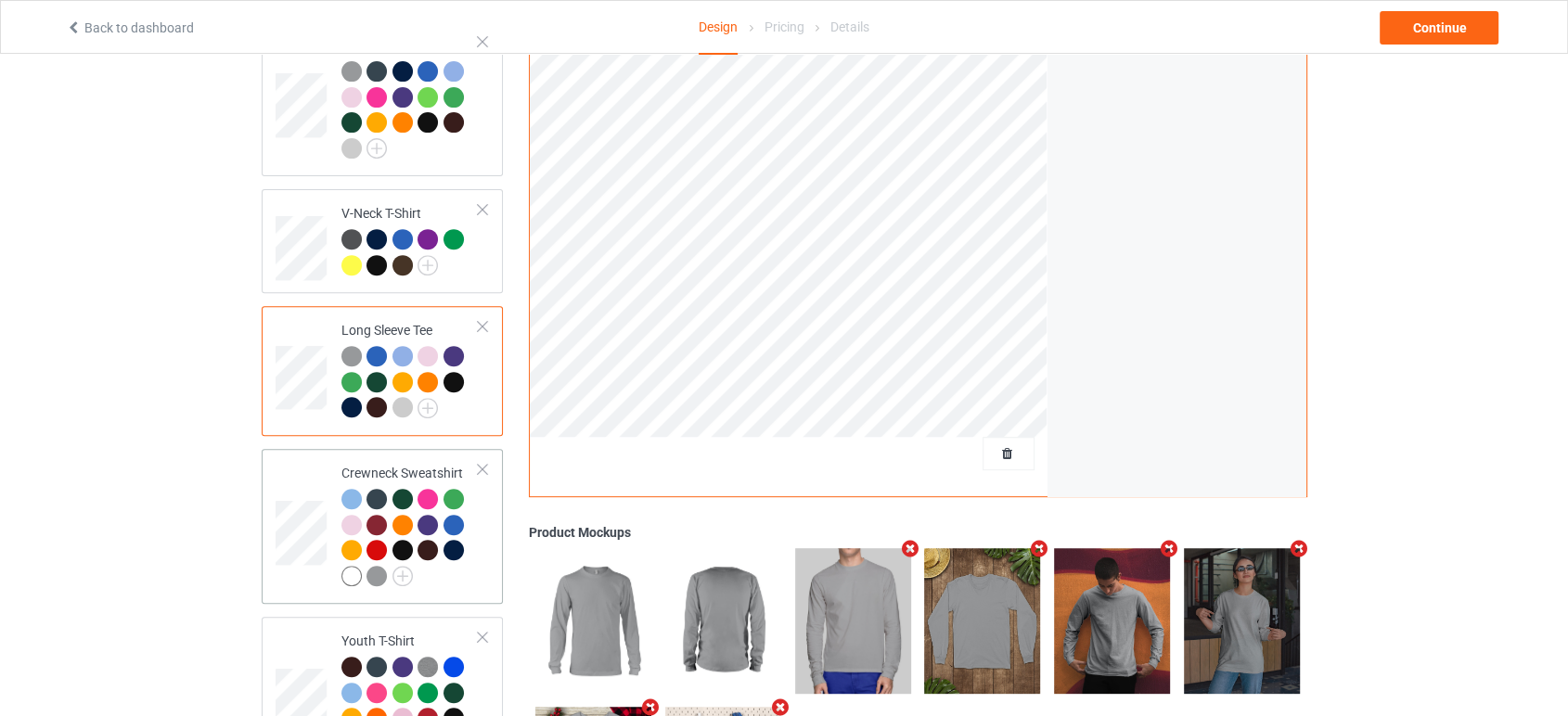
scroll to position [721, 0]
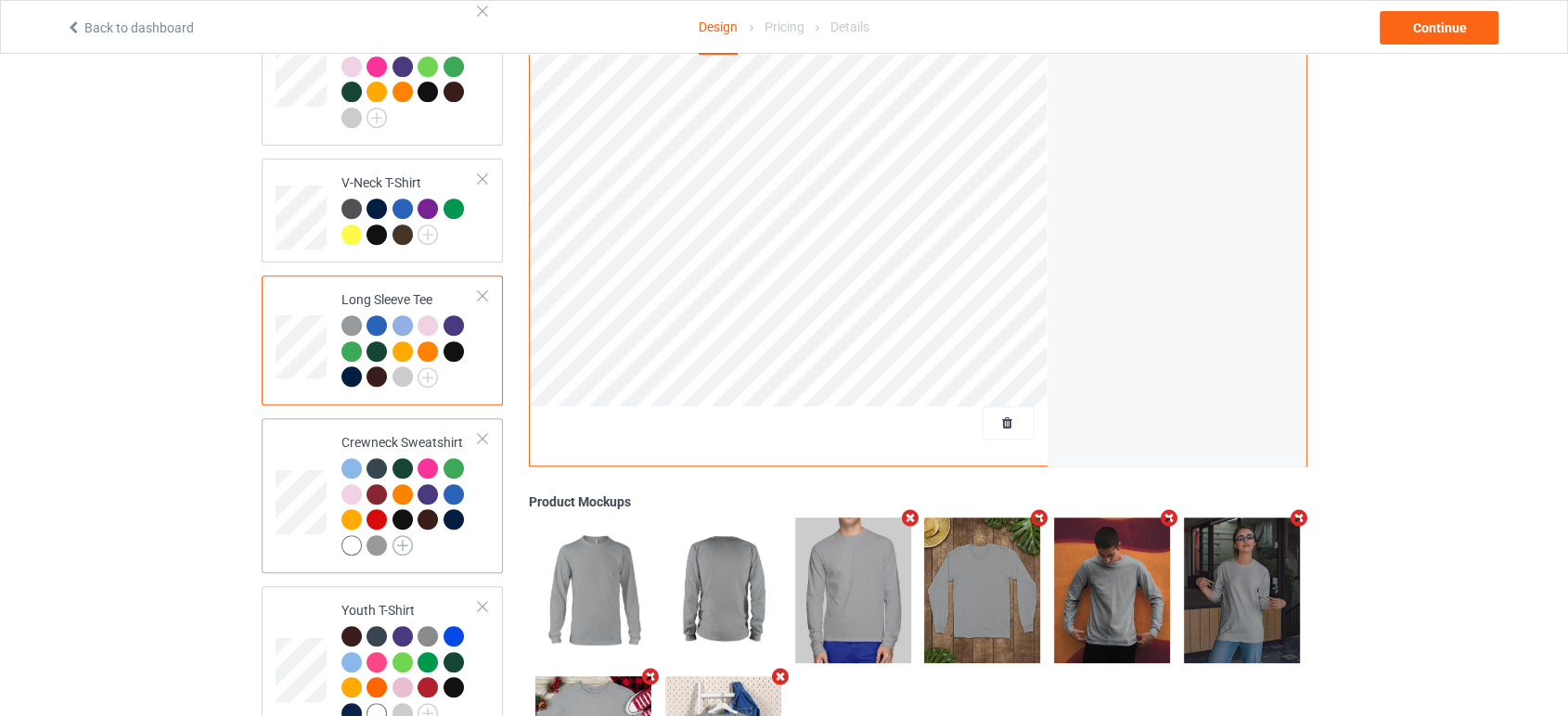
click at [400, 535] on img at bounding box center [403, 546] width 21 height 21
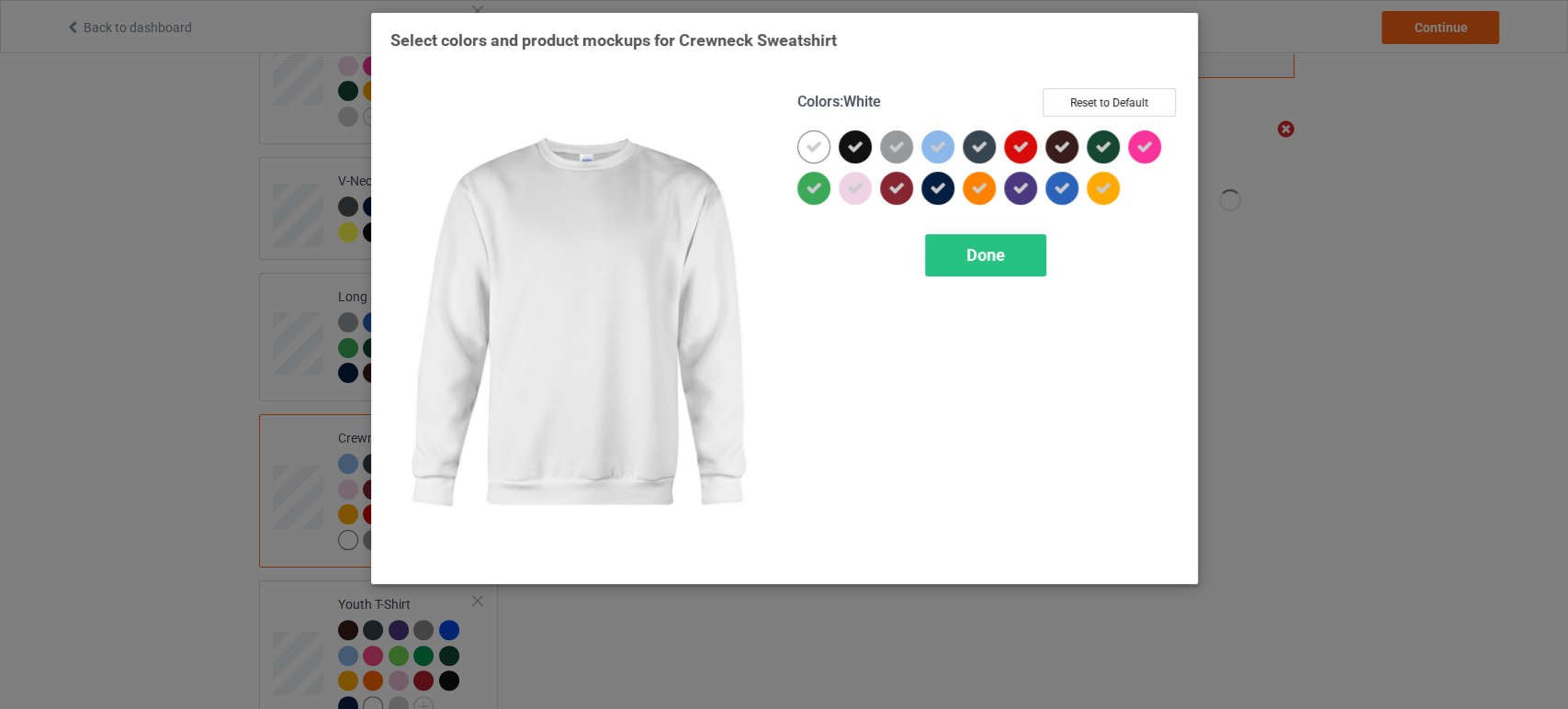
click at [826, 149] on div at bounding box center [813, 146] width 33 height 33
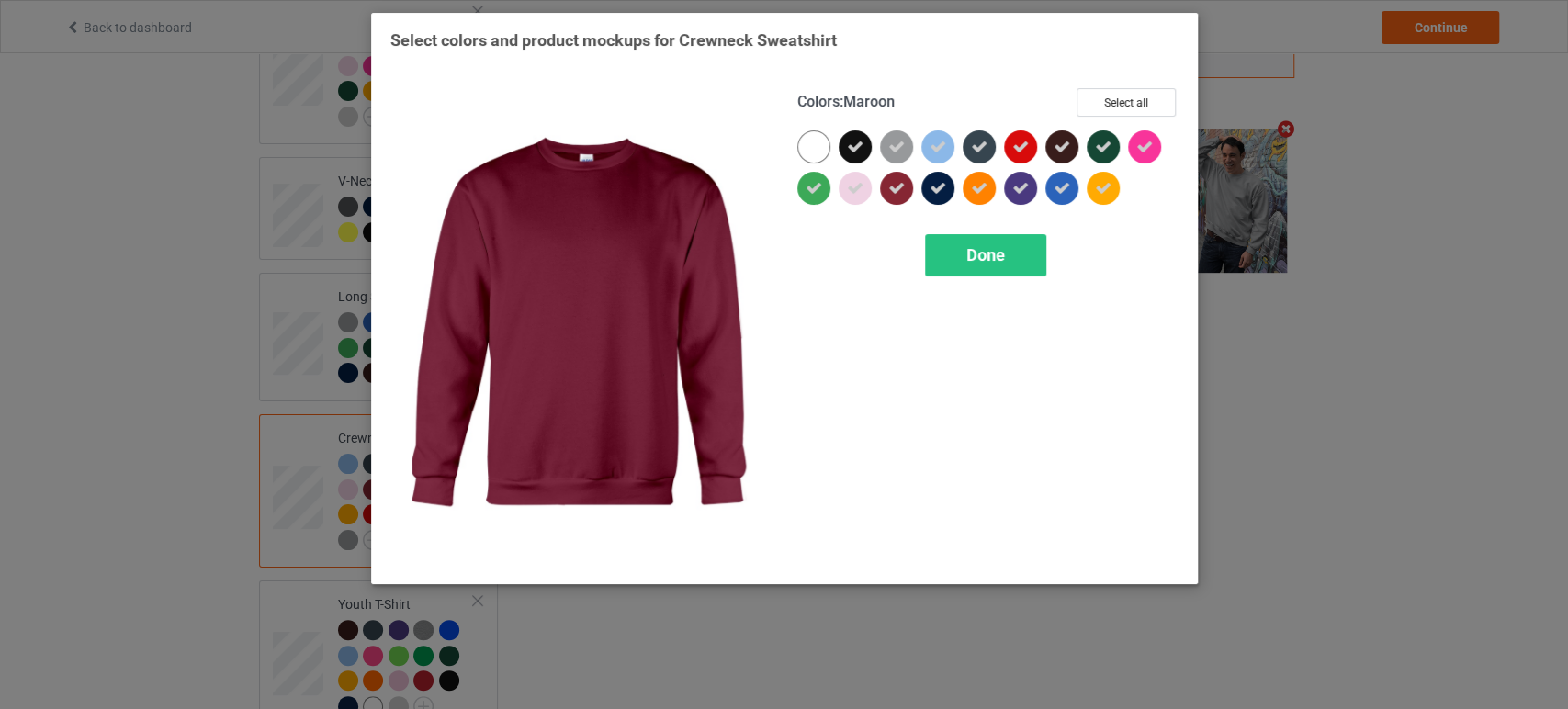
click at [887, 197] on div at bounding box center [895, 187] width 33 height 33
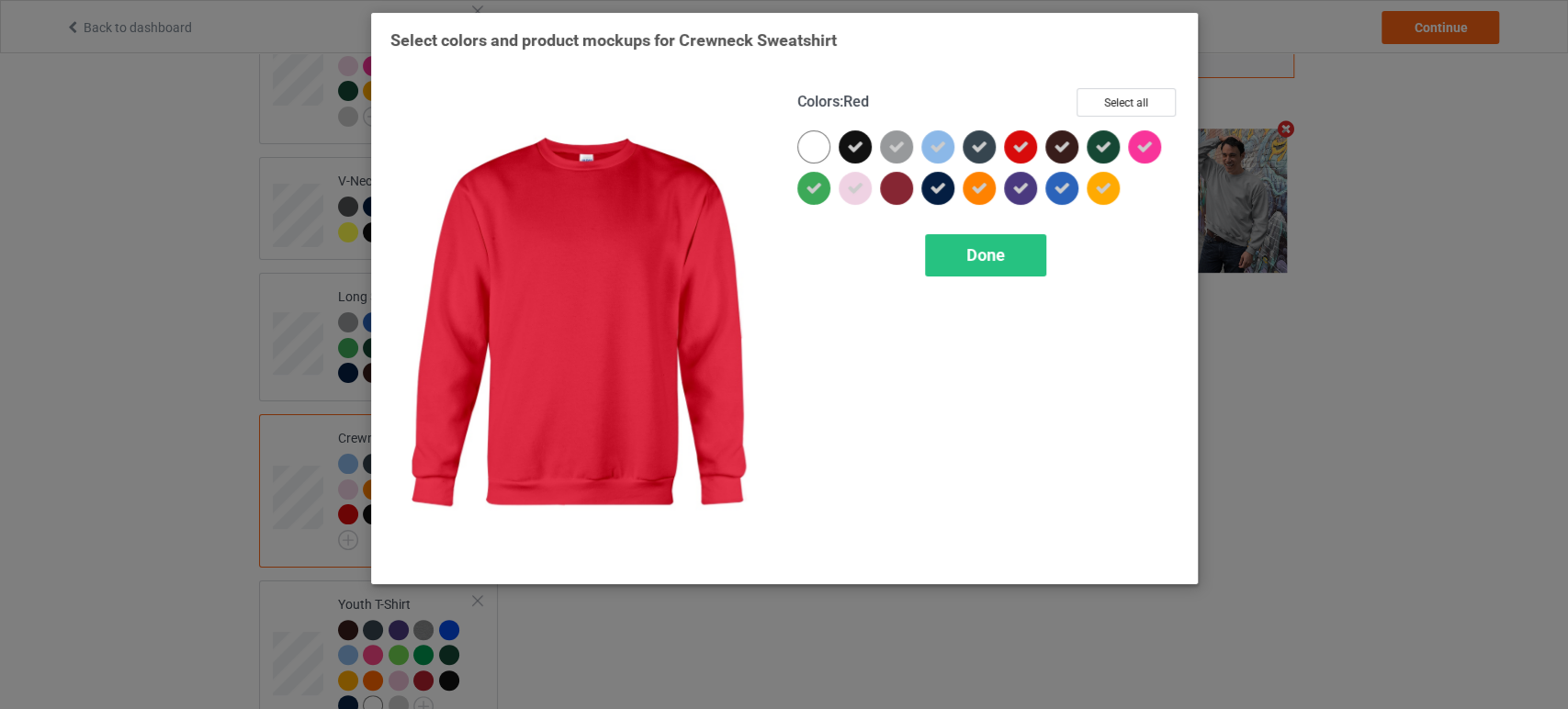
click at [1007, 153] on div at bounding box center [1019, 146] width 33 height 33
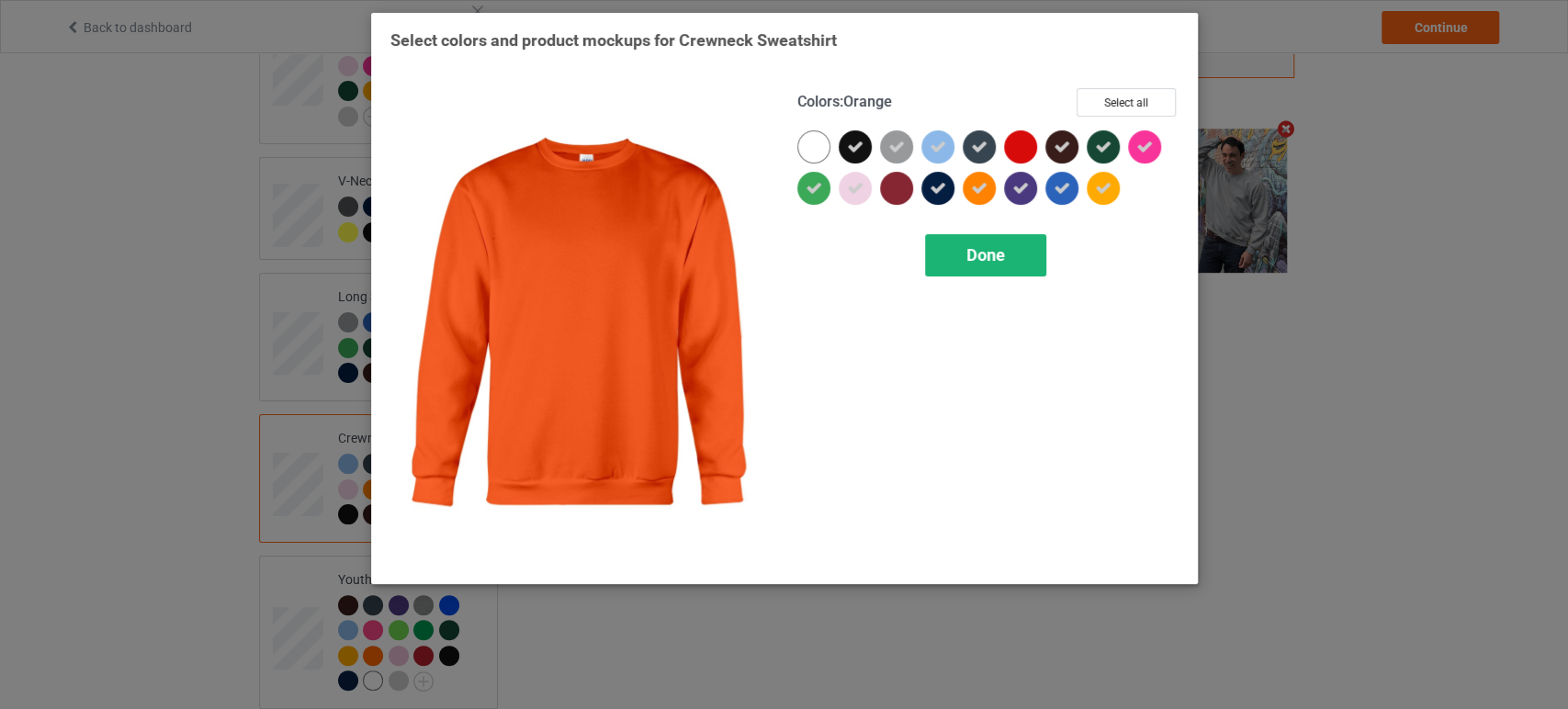
click at [982, 260] on span "Done" at bounding box center [985, 254] width 38 height 20
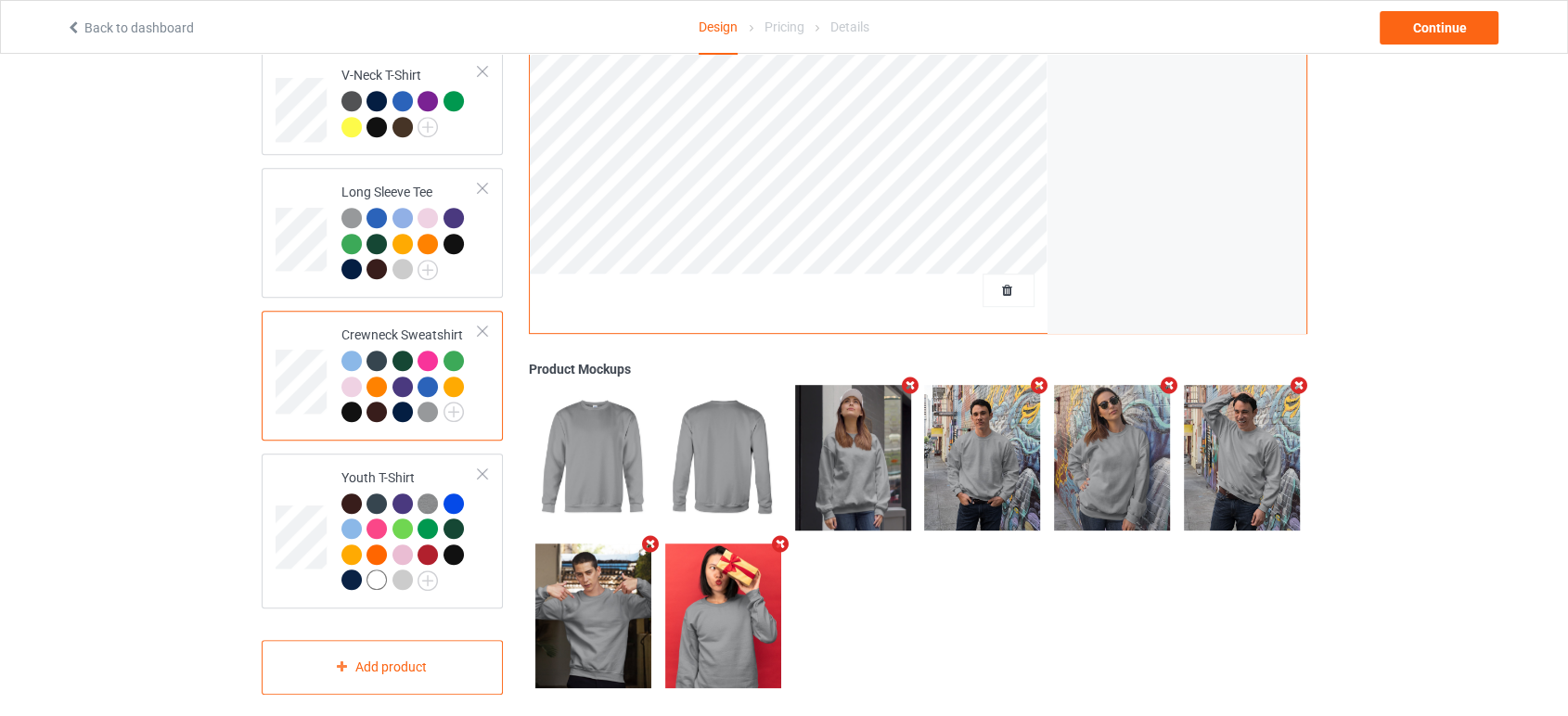
scroll to position [830, 0]
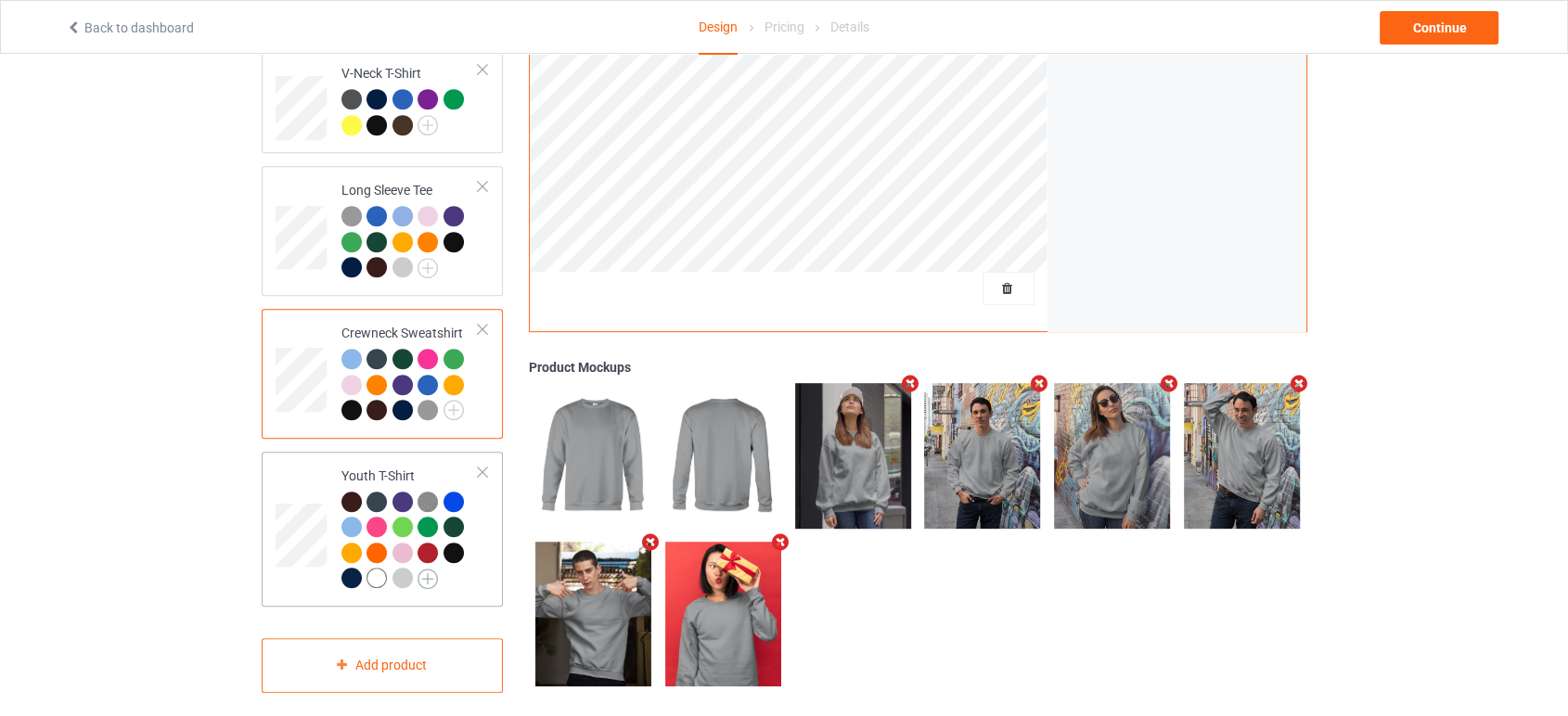
click at [422, 568] on img at bounding box center [428, 579] width 21 height 21
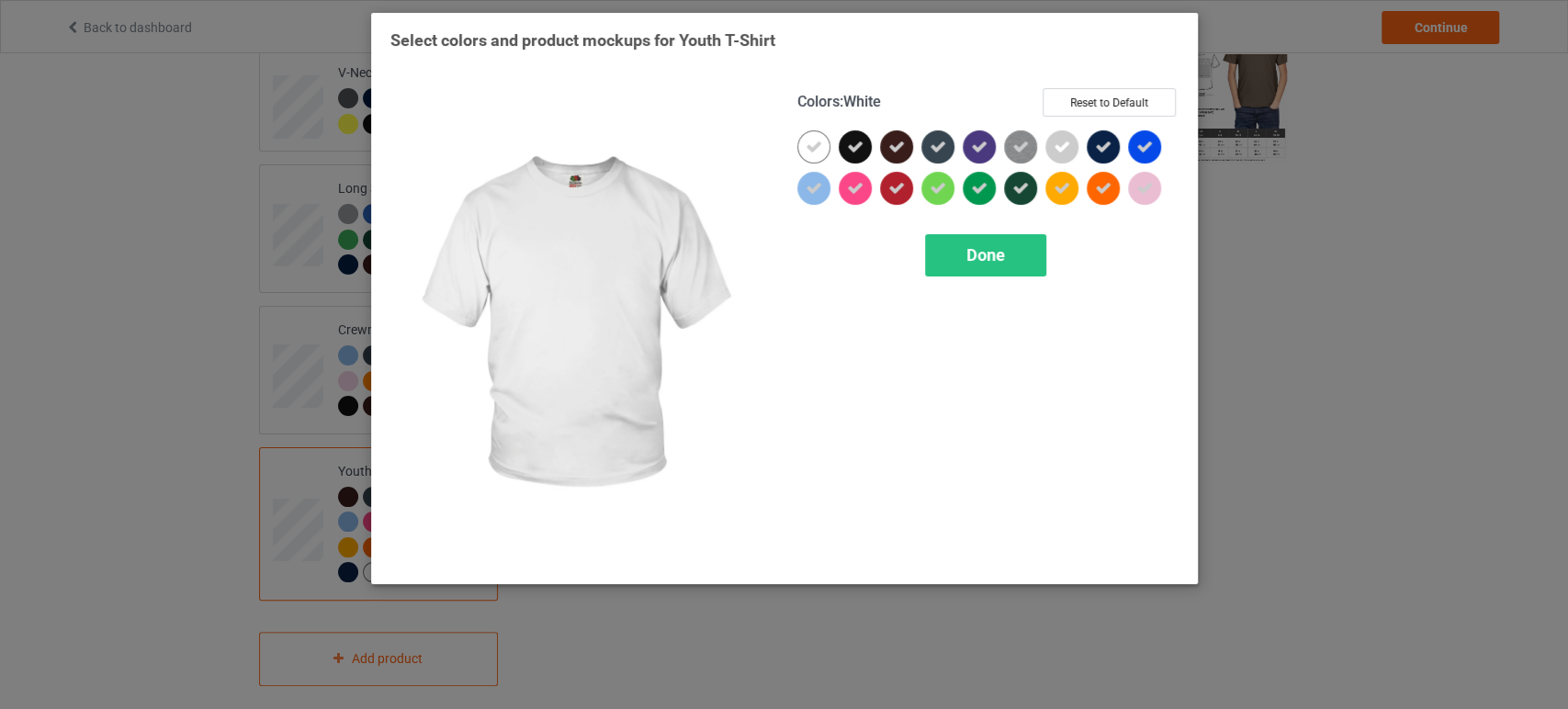
click at [824, 146] on div at bounding box center [813, 146] width 33 height 33
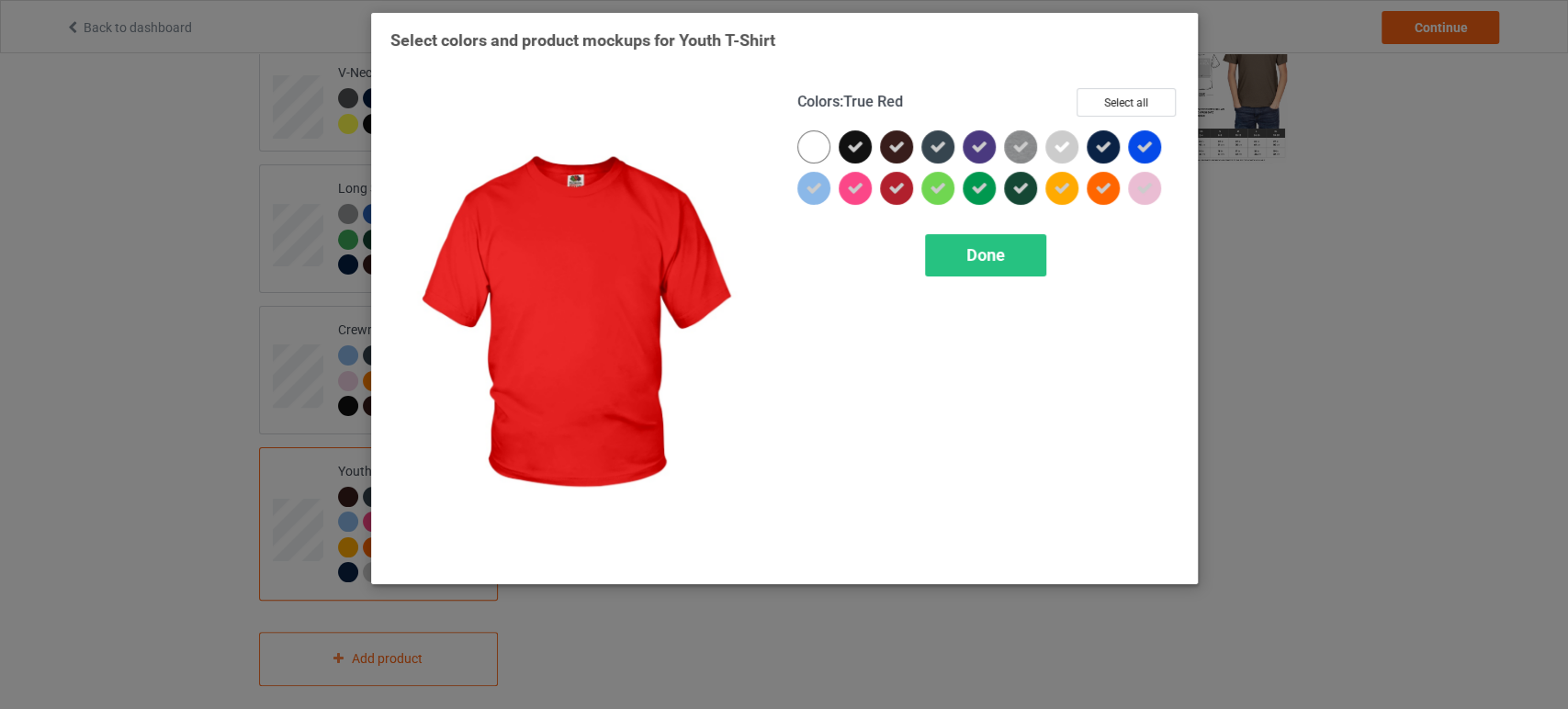
click at [909, 190] on div at bounding box center [895, 187] width 33 height 33
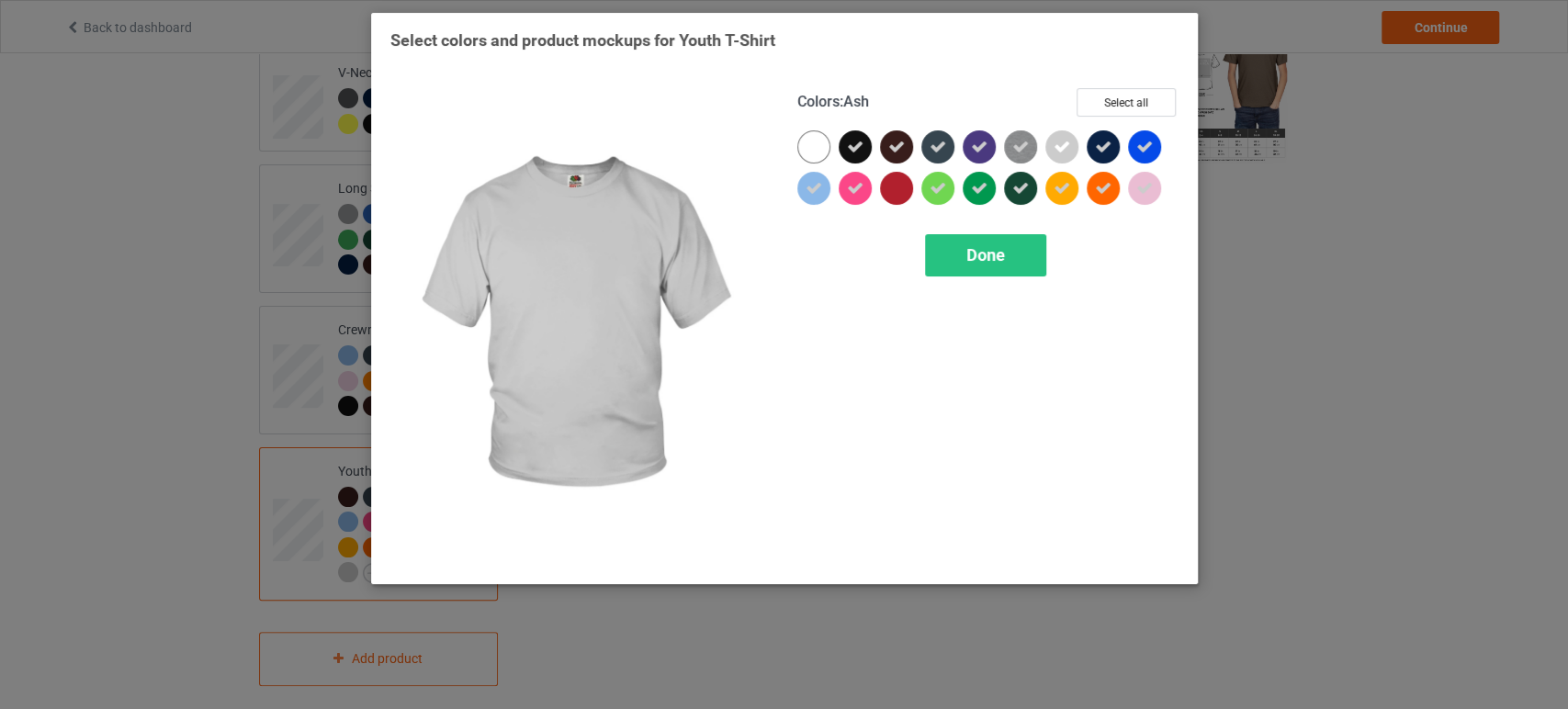
click at [1051, 145] on div at bounding box center [1061, 146] width 33 height 33
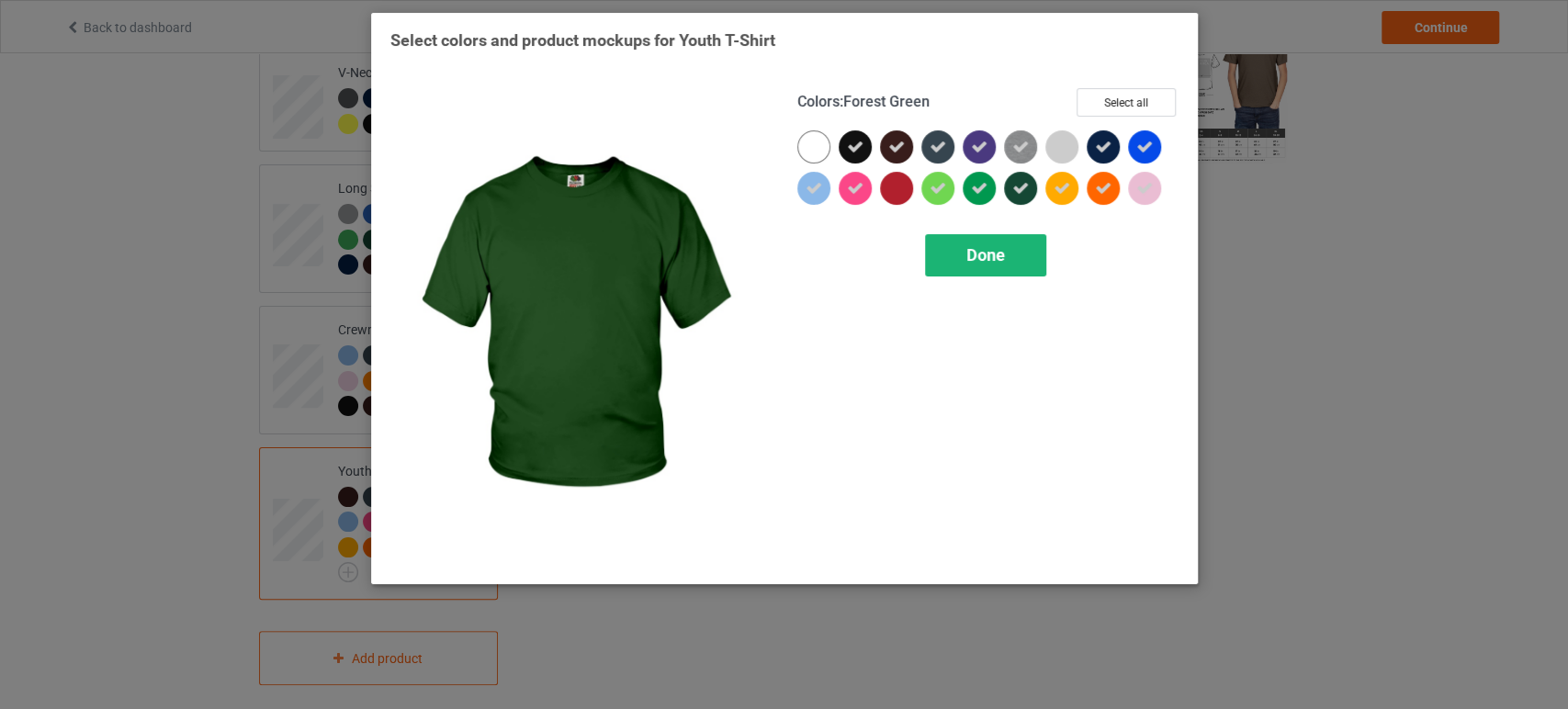
click at [994, 244] on div "Done" at bounding box center [986, 254] width 121 height 42
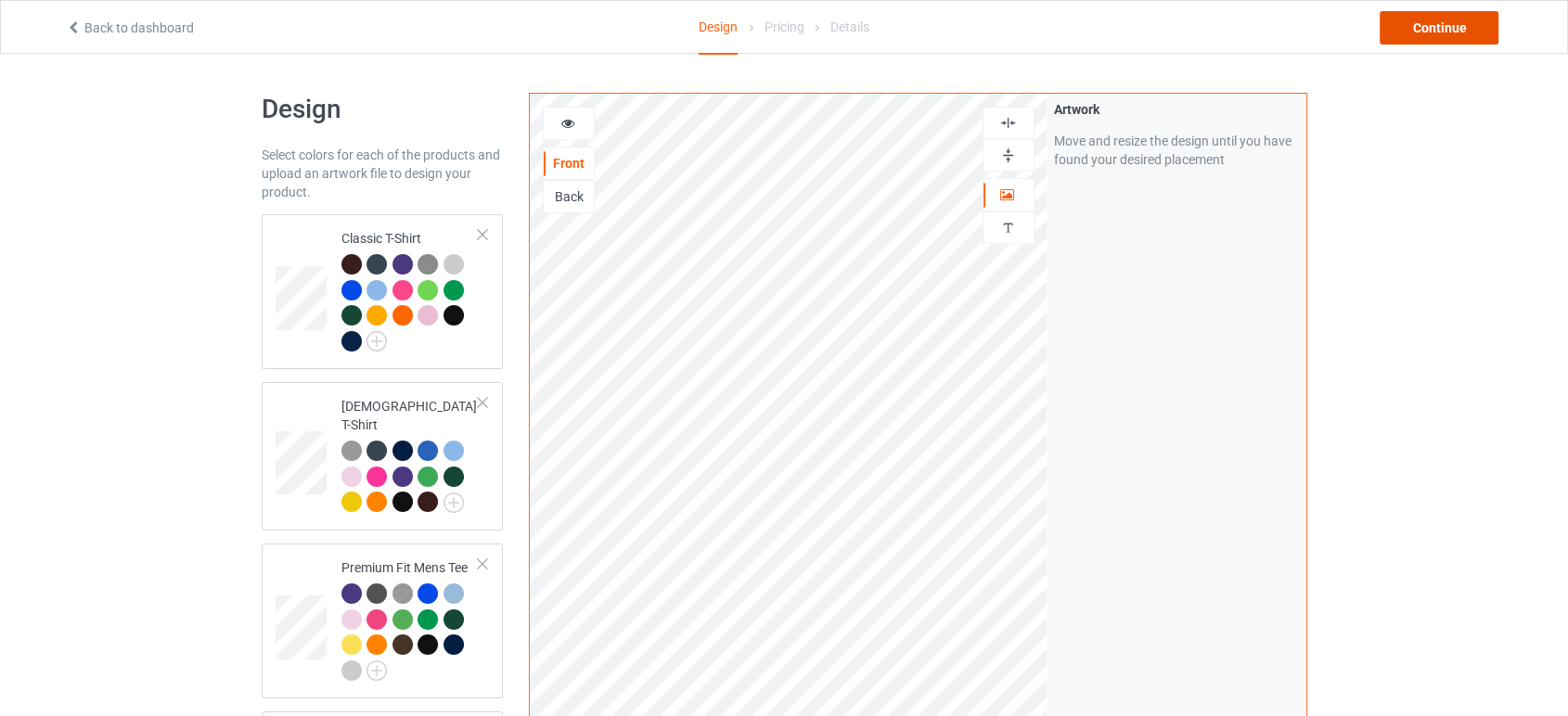
click at [1412, 26] on div "Continue" at bounding box center [1439, 27] width 119 height 33
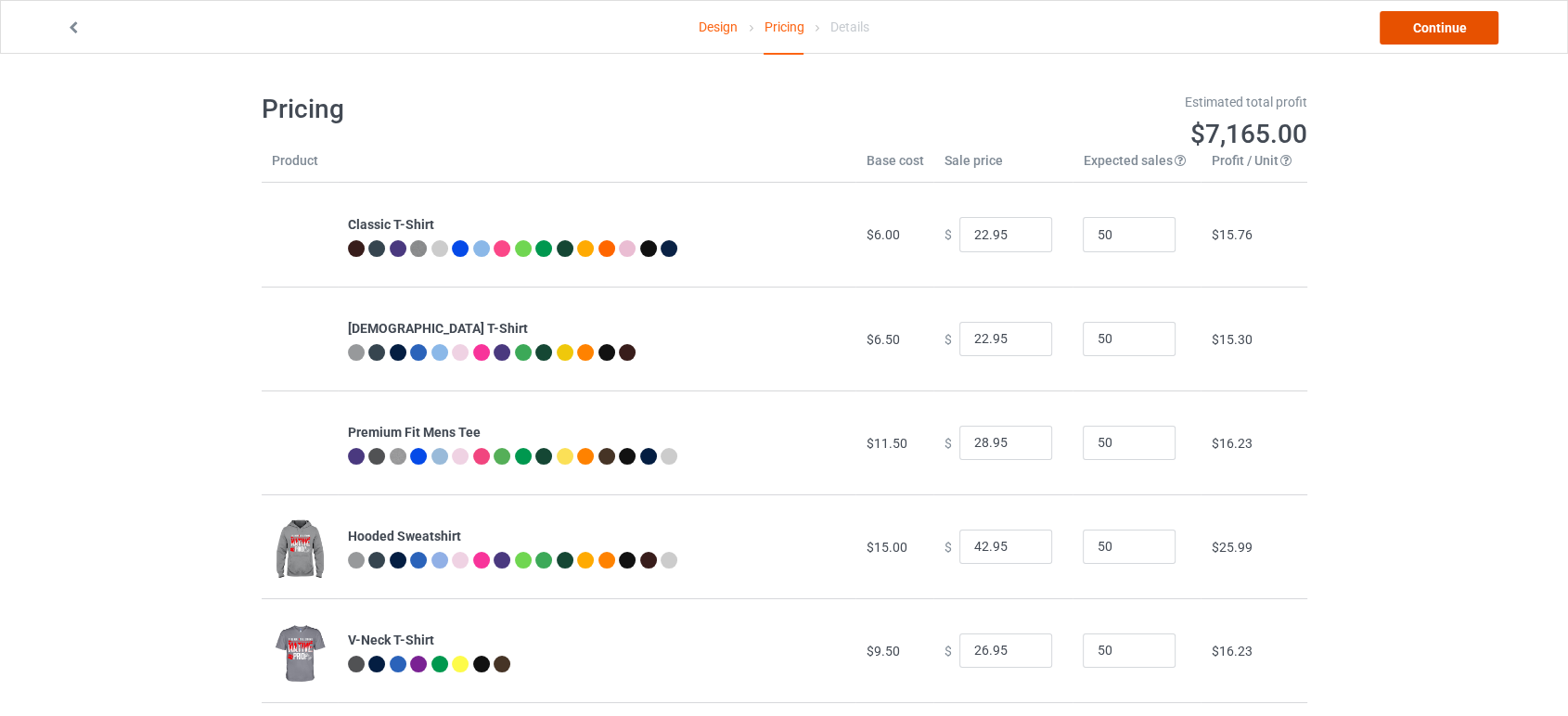
click at [1404, 41] on link "Continue" at bounding box center [1439, 27] width 119 height 33
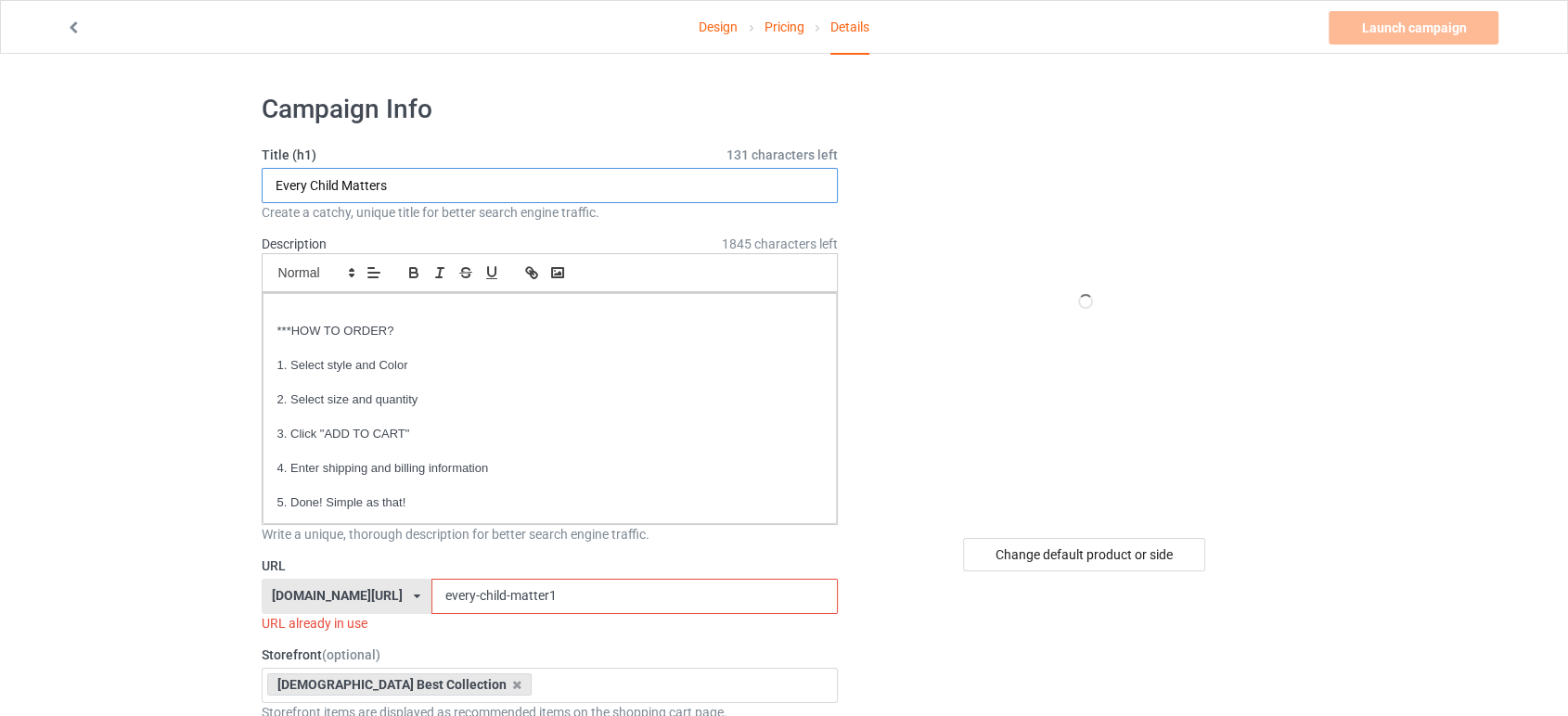
drag, startPoint x: 425, startPoint y: 175, endPoint x: 149, endPoint y: 157, distance: 276.6
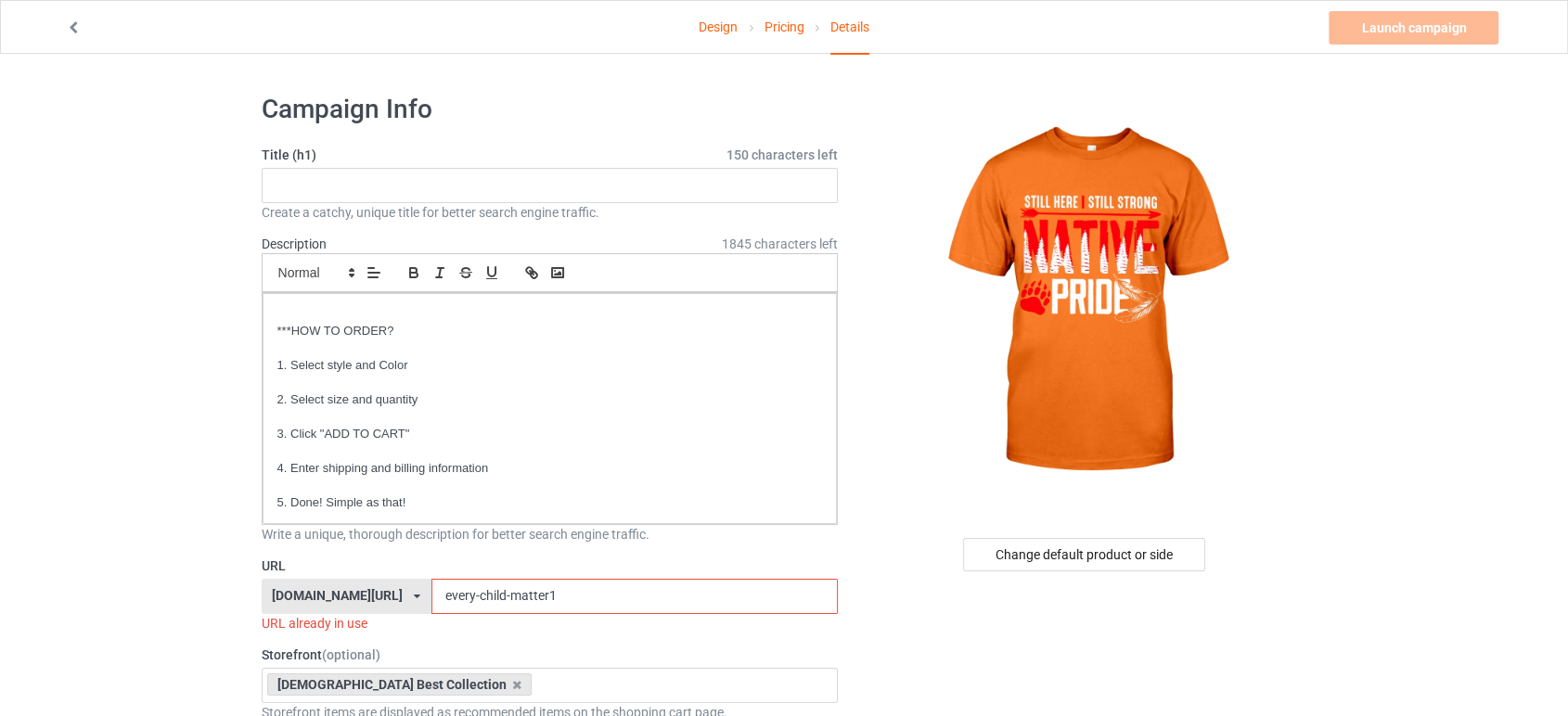
click at [1096, 551] on div "Change default product or side" at bounding box center [1083, 554] width 242 height 33
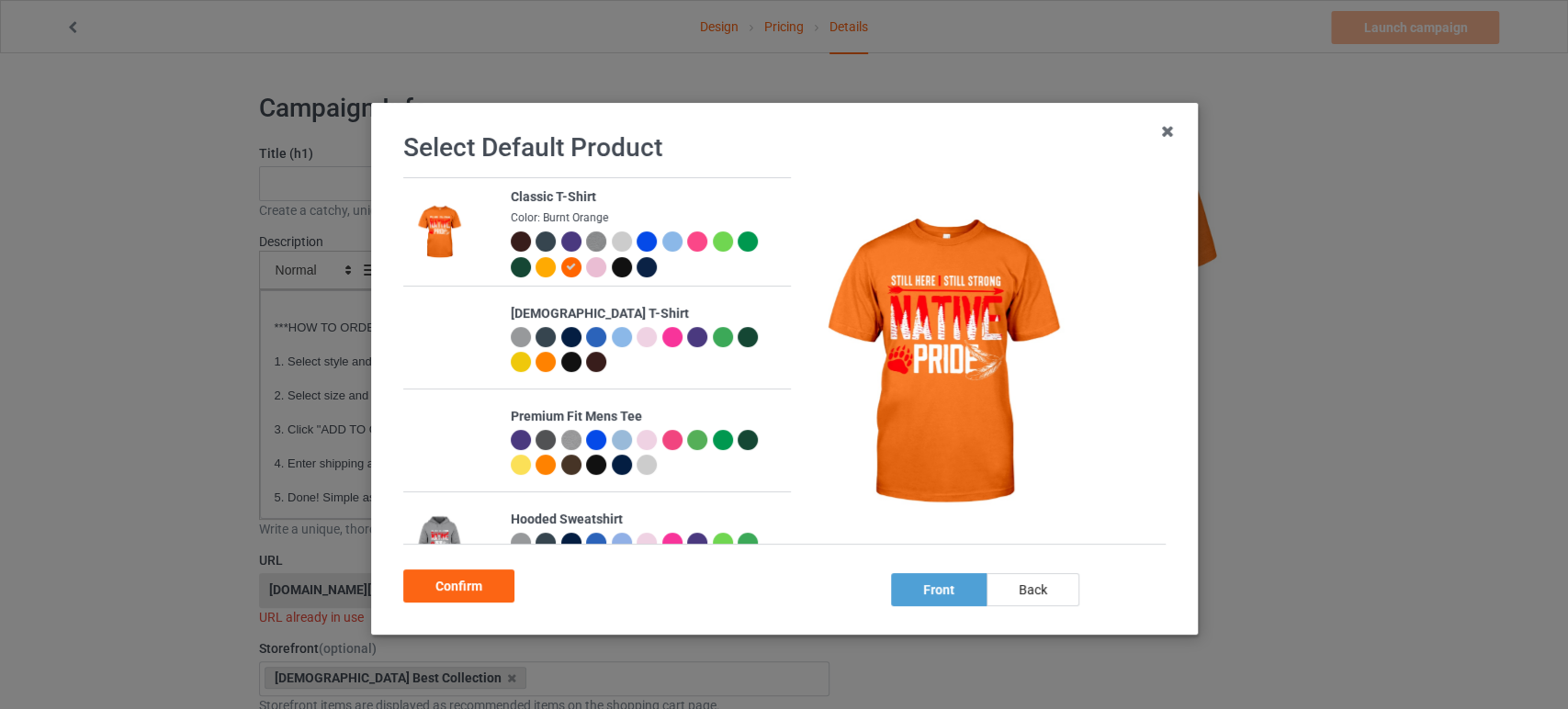
click at [615, 263] on div at bounding box center [621, 267] width 20 height 20
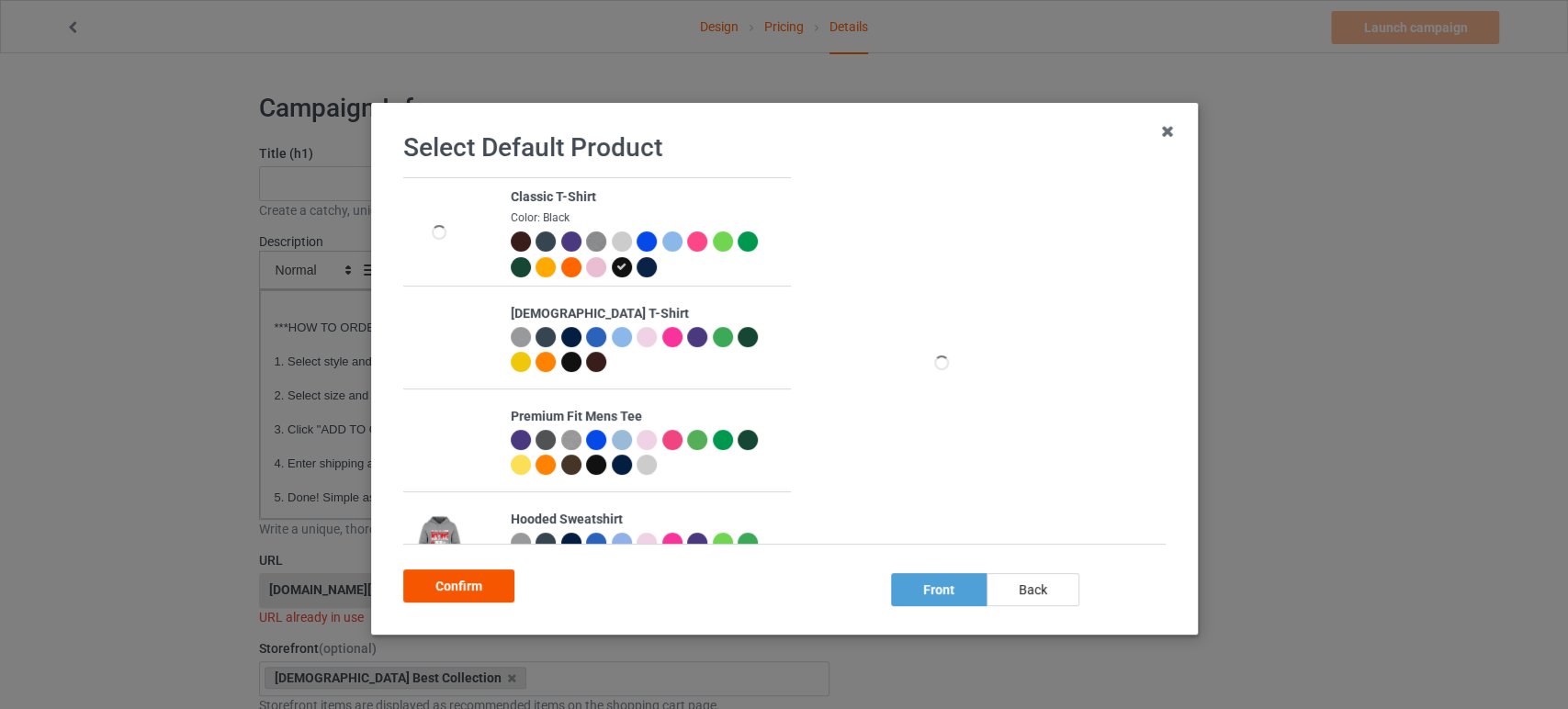
click at [486, 582] on div "Confirm" at bounding box center [458, 585] width 111 height 33
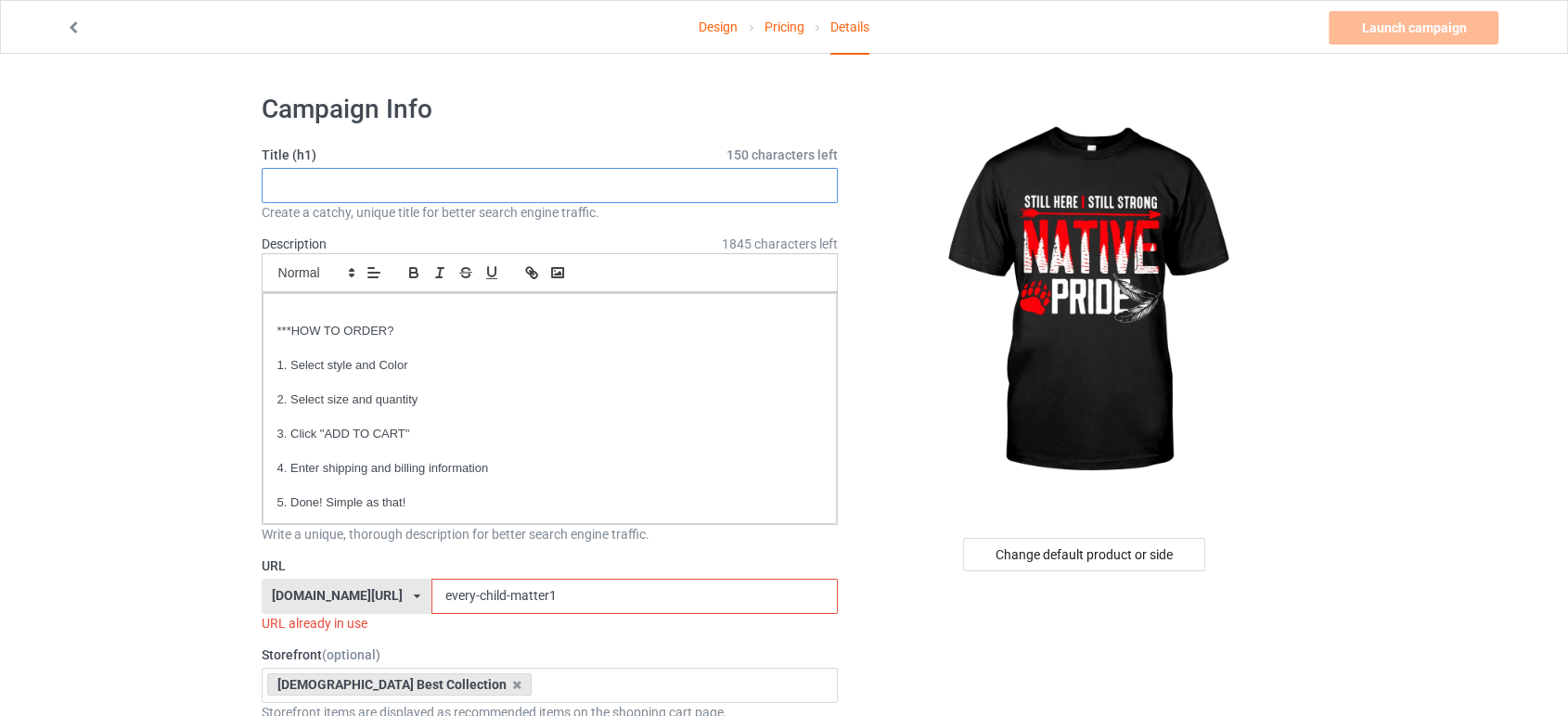
click at [330, 192] on input "text" at bounding box center [550, 184] width 577 height 35
click at [416, 171] on input "STILL HERE" at bounding box center [550, 184] width 577 height 35
drag, startPoint x: 429, startPoint y: 185, endPoint x: 235, endPoint y: 212, distance: 195.9
type input "STILL HERE STILL STRONG NATIVE PRIDE"
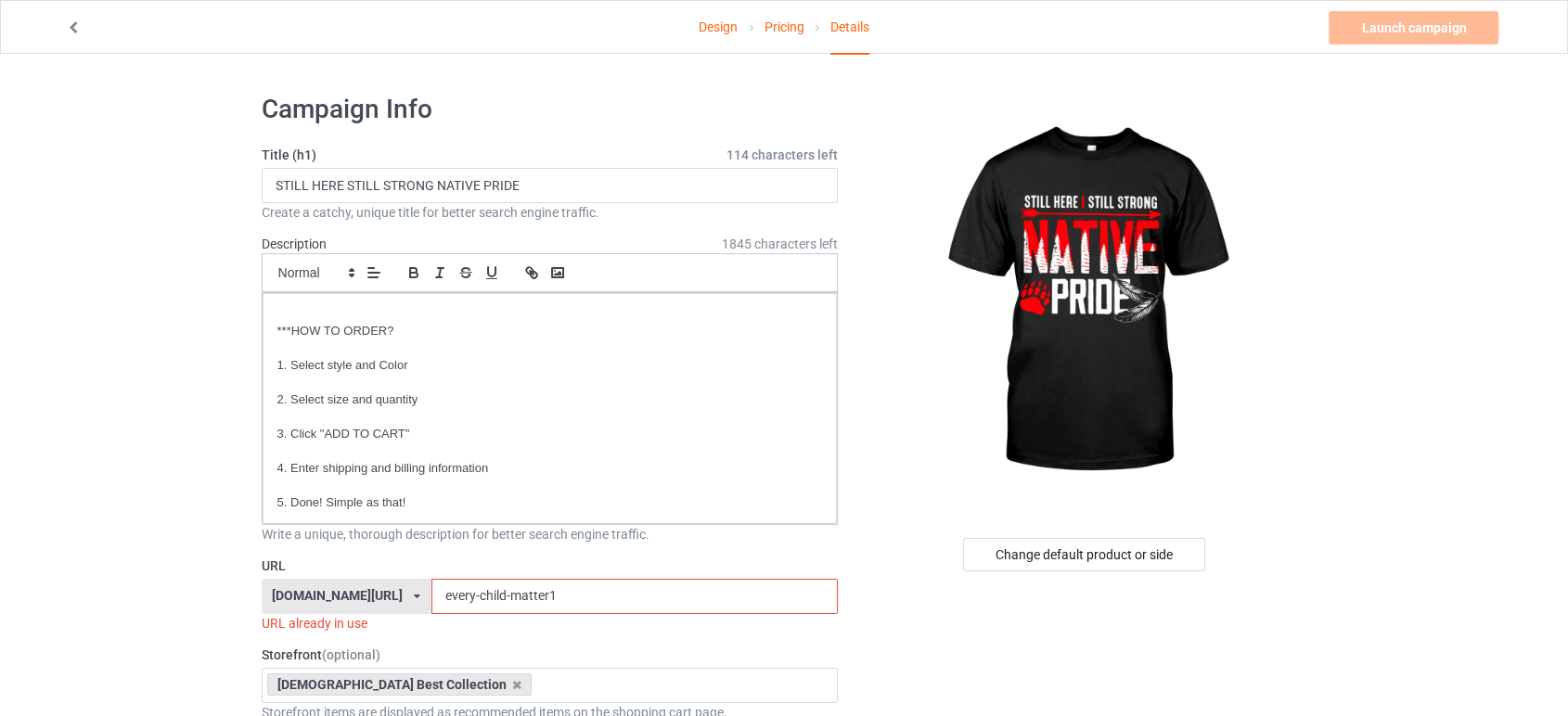
drag, startPoint x: 581, startPoint y: 590, endPoint x: 396, endPoint y: 596, distance: 185.1
click at [396, 596] on div "[DOMAIN_NAME][URL] [DOMAIN_NAME][URL] [DOMAIN_NAME][URL] 6252750c3ec664004597e2…" at bounding box center [550, 596] width 577 height 35
paste input "STILL HERE STILL STRONG"
click at [475, 584] on input "STILL HERE STILL STRONG" at bounding box center [634, 596] width 407 height 35
click at [513, 597] on input "STILL-HERE STILL STRONG" at bounding box center [634, 596] width 407 height 35
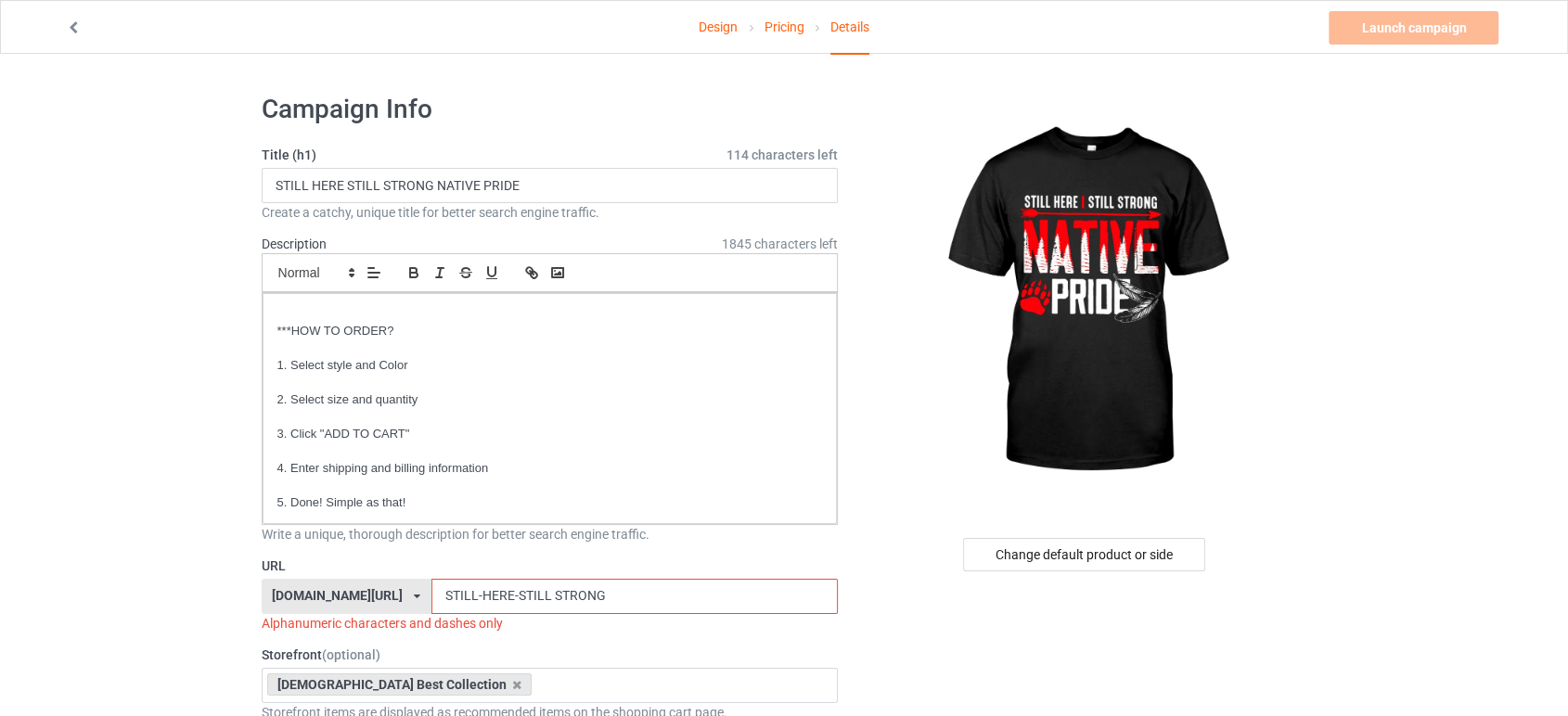
click at [552, 597] on input "STILL-HERE-STILL STRONG" at bounding box center [634, 596] width 407 height 35
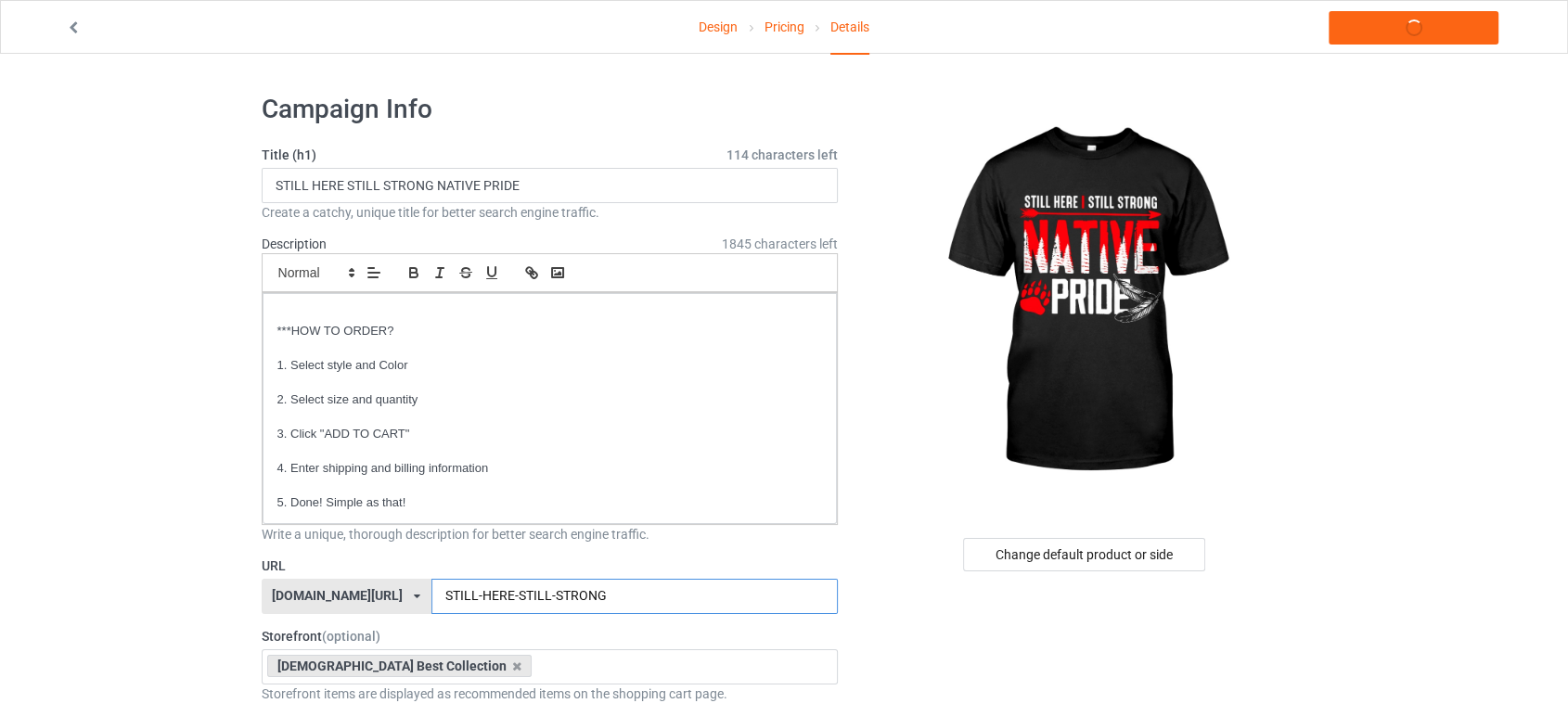
click at [605, 595] on input "STILL-HERE-STILL-STRONG" at bounding box center [634, 596] width 407 height 35
type input "STILL-HERE-STILL-STRONG"
click at [1426, 34] on link "Launch campaign" at bounding box center [1414, 27] width 169 height 33
